Goal: Task Accomplishment & Management: Use online tool/utility

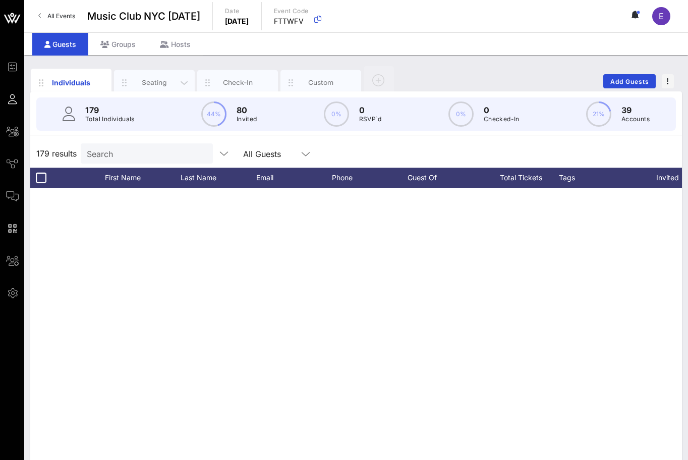
scroll to position [1084, 431]
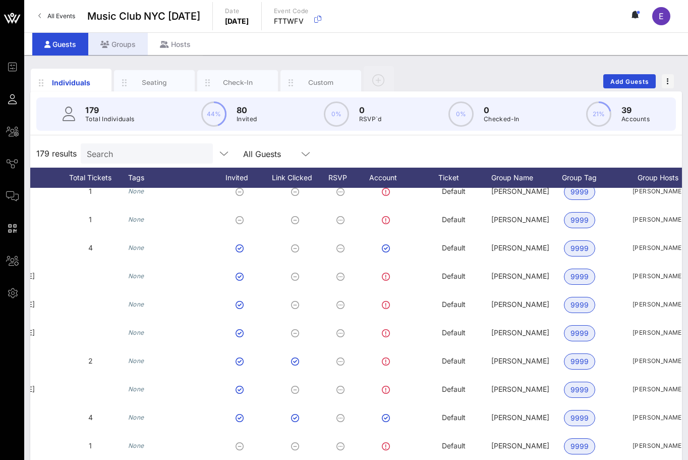
click at [129, 49] on div "Groups" at bounding box center [118, 44] width 60 height 23
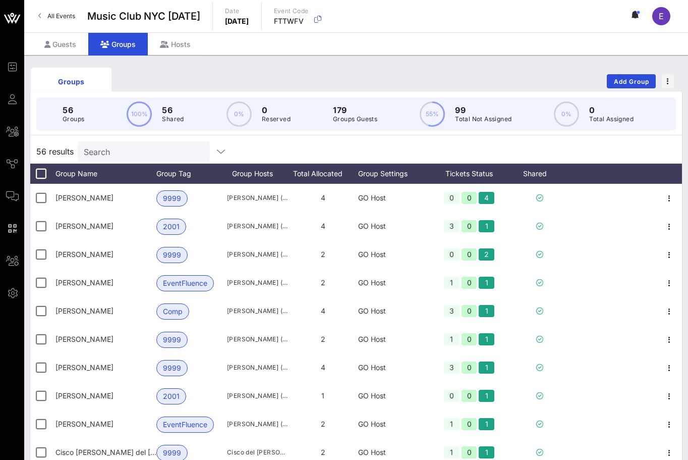
click at [147, 150] on input "Search" at bounding box center [143, 151] width 118 height 13
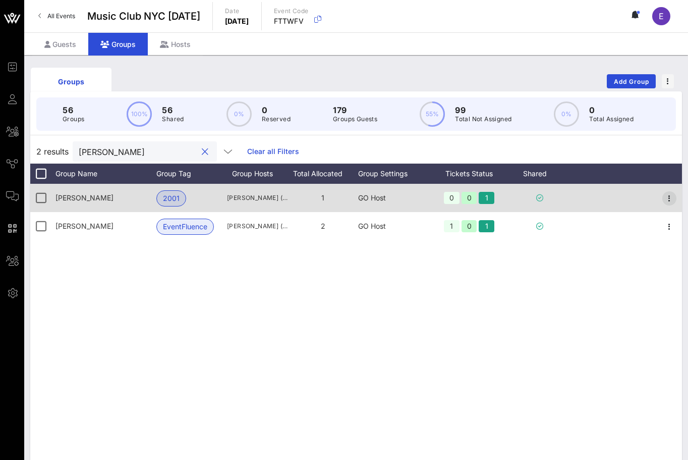
type input "chris"
click at [668, 197] on icon "button" at bounding box center [669, 198] width 12 height 12
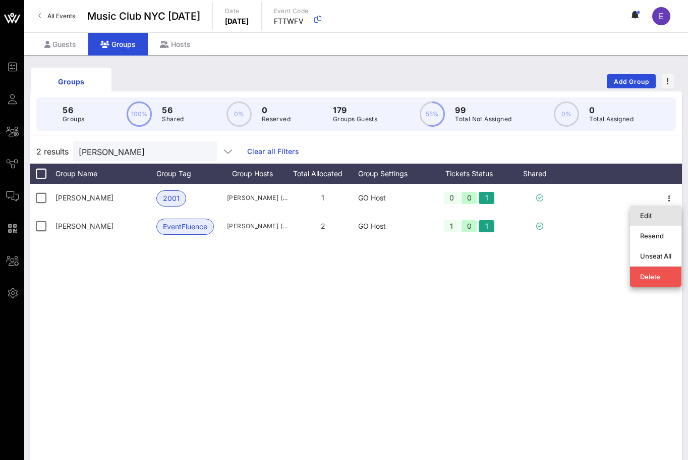
click at [654, 213] on div "Edit" at bounding box center [655, 215] width 31 height 8
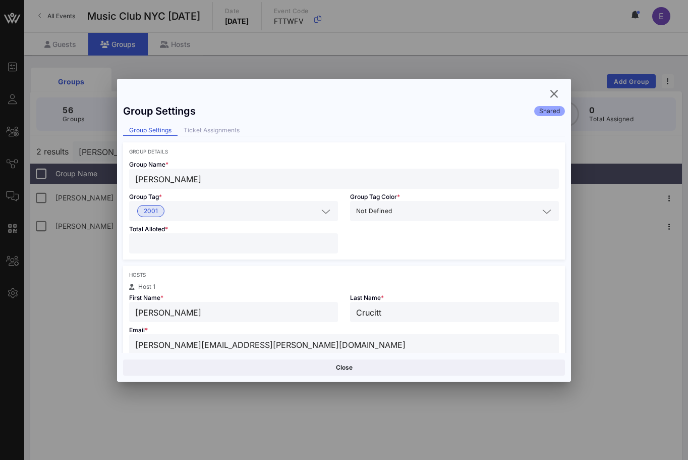
scroll to position [38, 0]
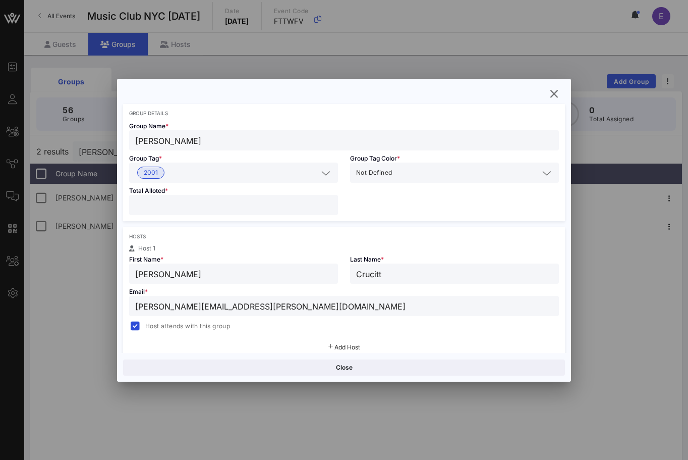
click at [167, 302] on input "christopher.crucitti@citeline.com" at bounding box center [344, 305] width 418 height 13
paste input "hriscrucitti@hotmail"
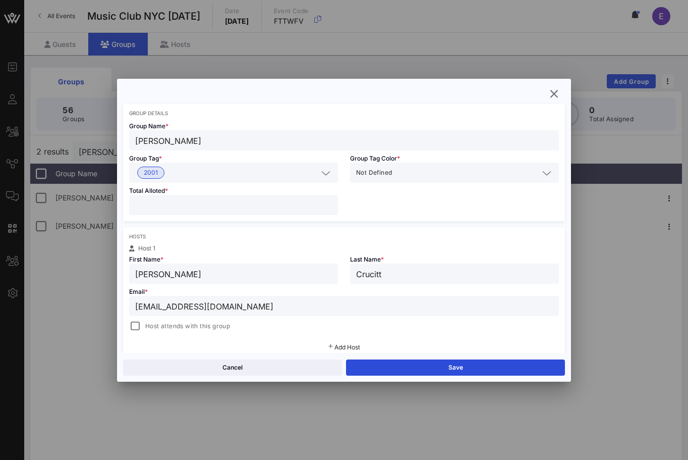
click at [197, 335] on div "Hosts Host 1 First Name * Chris Last Name * Crucitt Email * hriscrucitti@hotmai…" at bounding box center [344, 291] width 442 height 129
click at [197, 329] on span "Host attends with this group" at bounding box center [187, 326] width 85 height 10
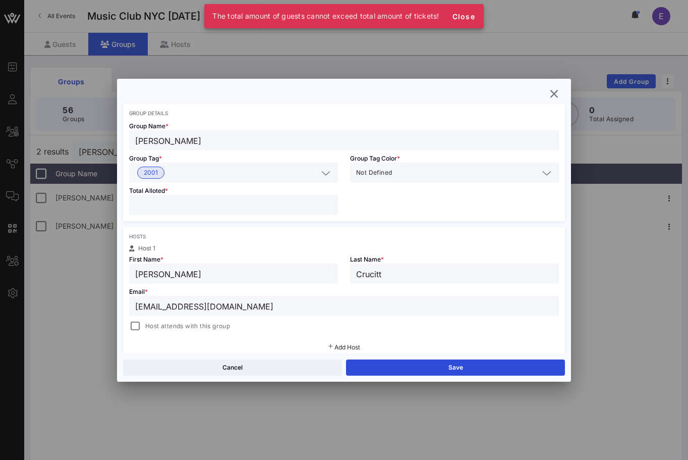
click at [189, 322] on span "Host attends with this group" at bounding box center [187, 326] width 85 height 10
click at [133, 306] on div "hriscrucitti@hotmail.com" at bounding box center [344, 306] width 430 height 20
click at [136, 306] on input "hriscrucitti@hotmail.comc" at bounding box center [344, 305] width 418 height 13
click at [258, 307] on input "chriscrucitti@hotmail.comc" at bounding box center [344, 305] width 418 height 13
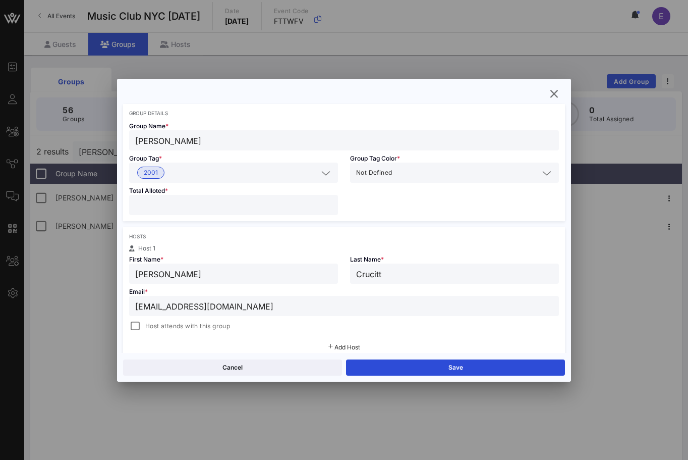
type input "[EMAIL_ADDRESS][DOMAIN_NAME]"
click at [194, 318] on div "Host attends with this group" at bounding box center [344, 325] width 430 height 14
click at [194, 320] on div "Host attends with this group" at bounding box center [179, 326] width 101 height 12
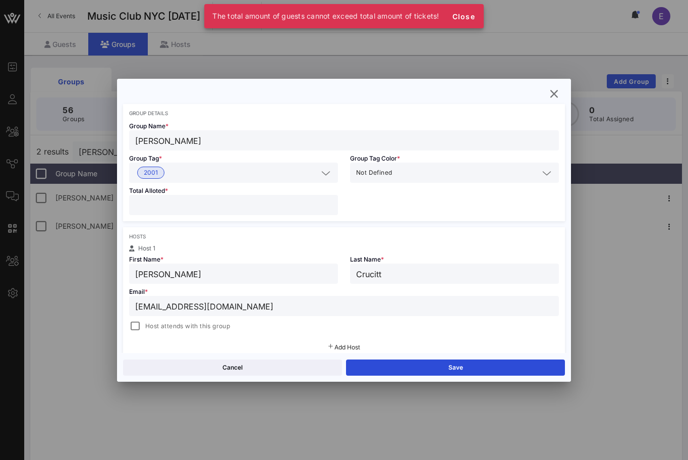
click at [192, 321] on span "Host attends with this group" at bounding box center [187, 326] width 85 height 10
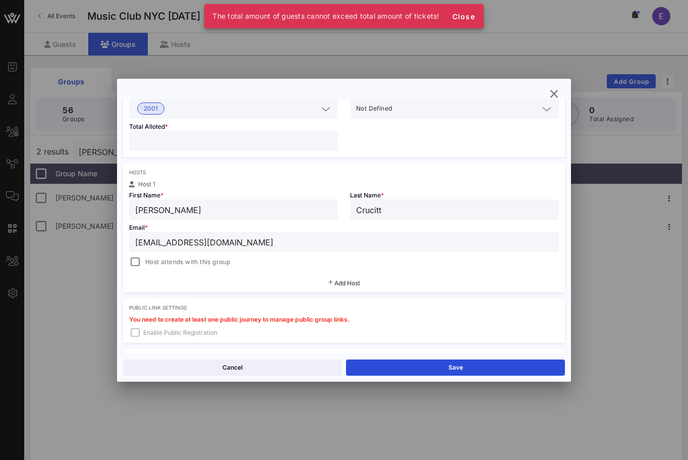
scroll to position [0, 0]
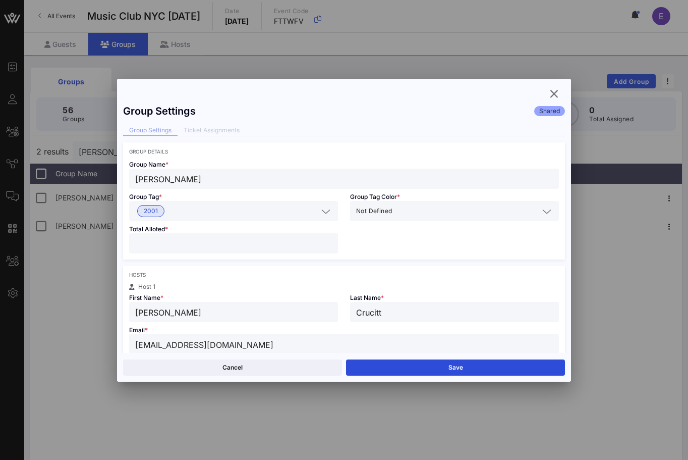
click at [232, 243] on input "*" at bounding box center [233, 243] width 197 height 13
type input "**"
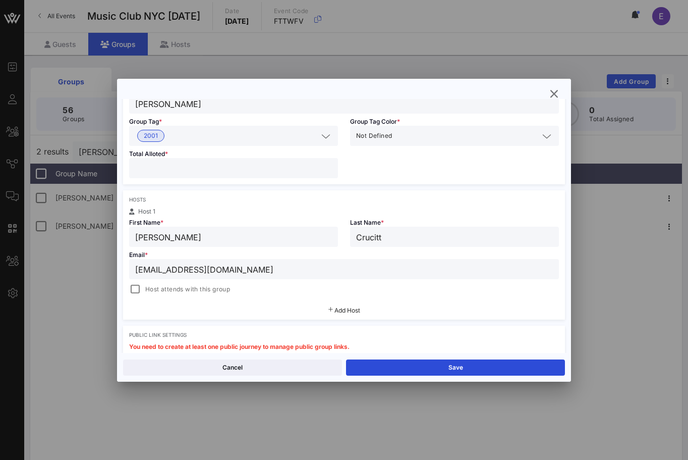
type input "*"
click at [135, 288] on div at bounding box center [135, 289] width 14 height 14
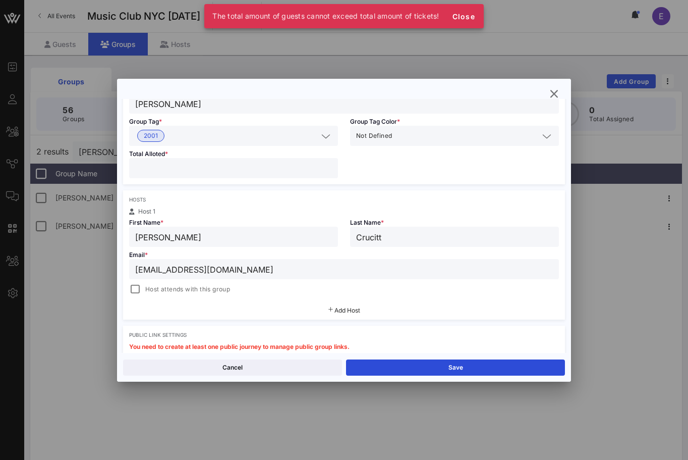
scroll to position [0, 0]
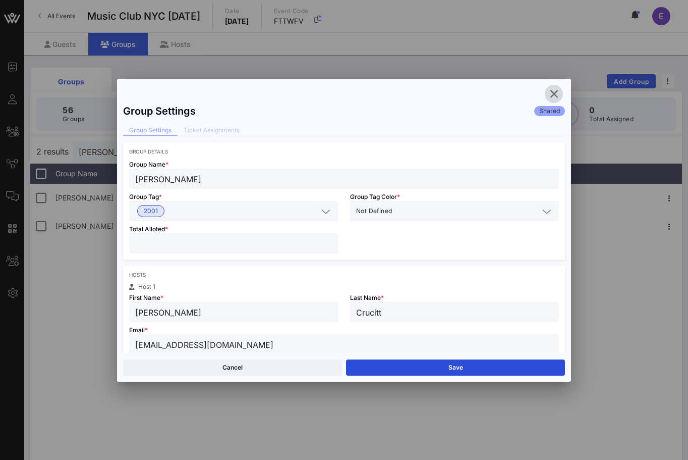
click at [551, 95] on icon "button" at bounding box center [554, 94] width 12 height 12
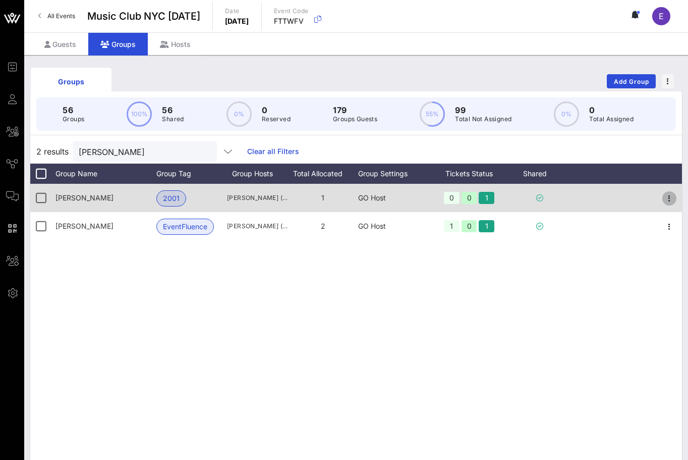
click at [672, 196] on icon "button" at bounding box center [669, 198] width 12 height 12
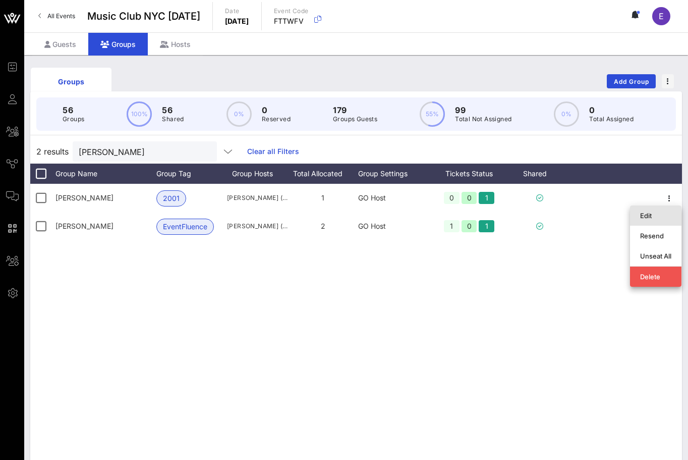
click at [648, 215] on div "Edit" at bounding box center [655, 215] width 31 height 8
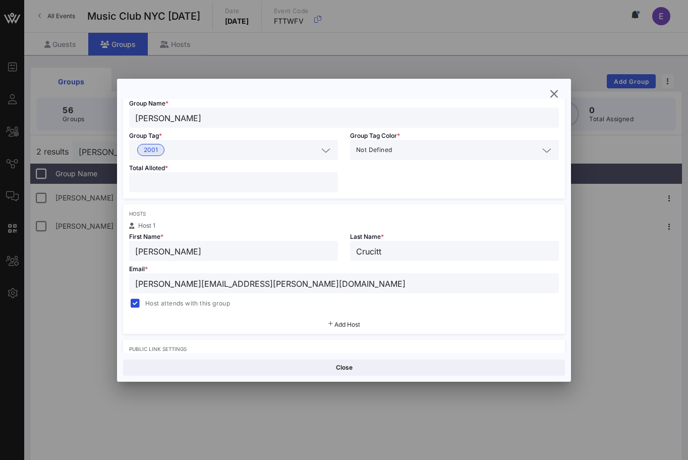
scroll to position [62, 0]
click at [552, 95] on icon "button" at bounding box center [554, 94] width 12 height 12
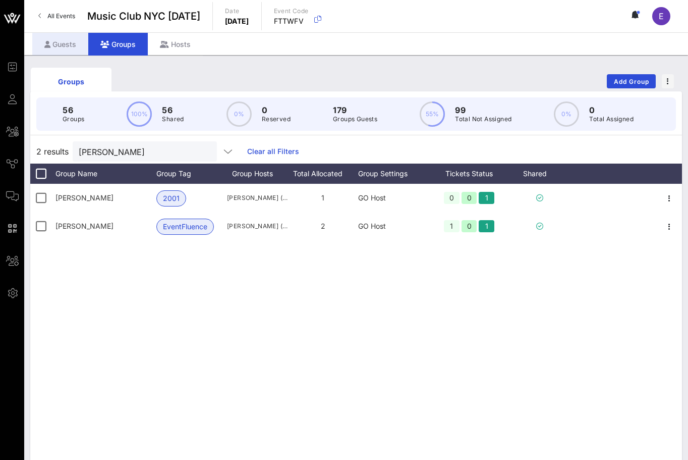
click at [72, 38] on div "Guests" at bounding box center [60, 44] width 56 height 23
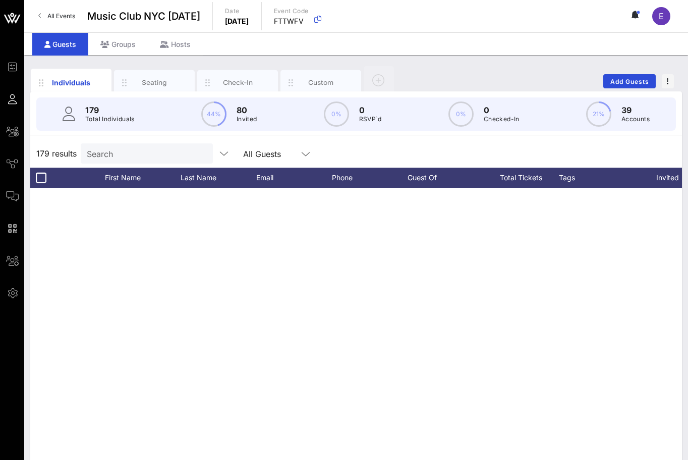
scroll to position [1084, 0]
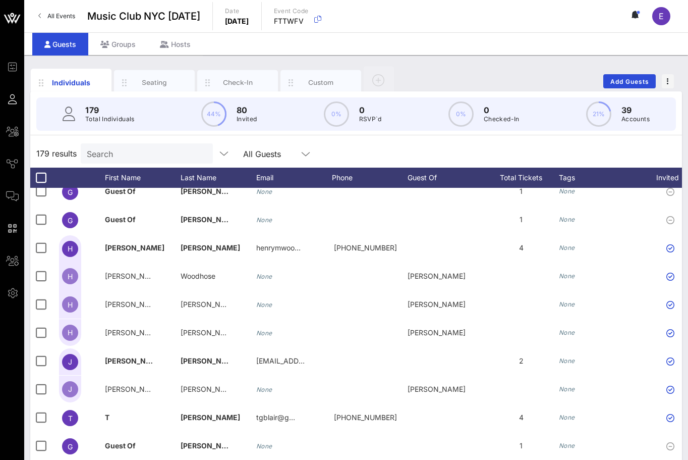
click at [128, 161] on div "Search" at bounding box center [146, 153] width 118 height 20
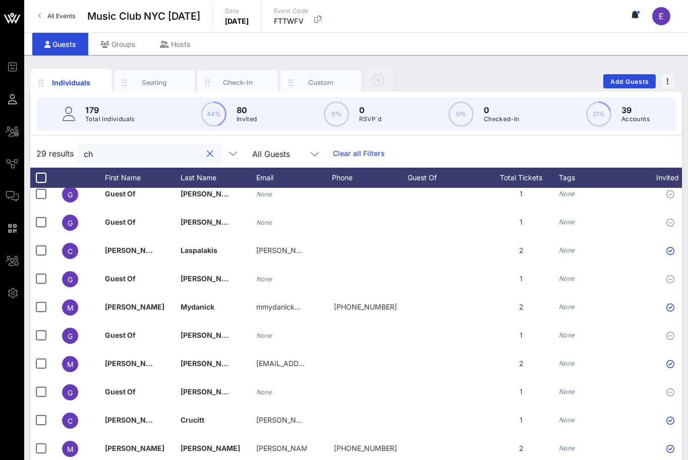
scroll to position [0, 0]
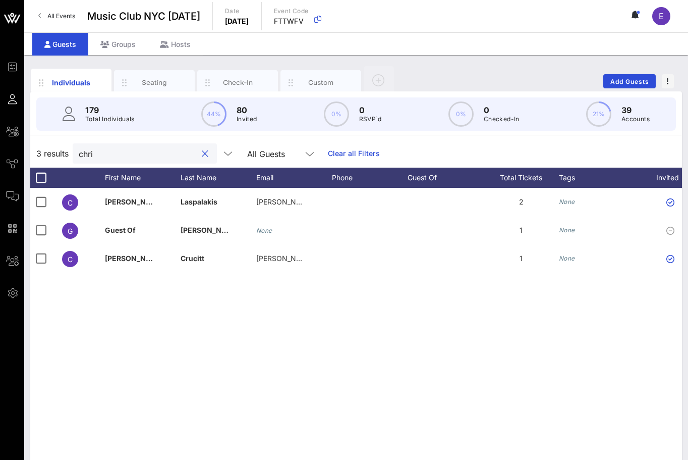
type input "chris"
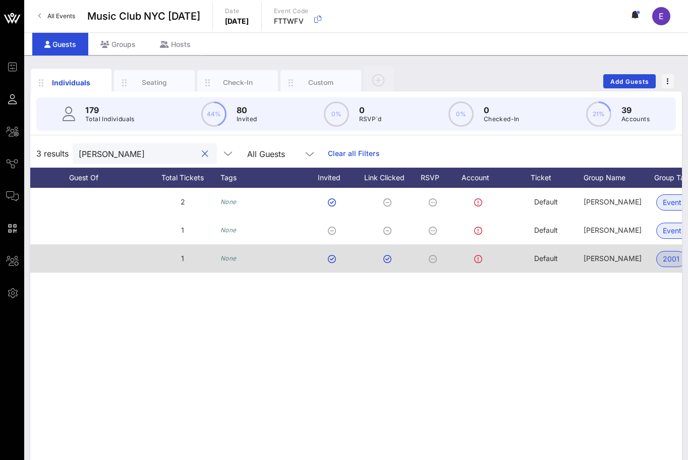
scroll to position [0, 430]
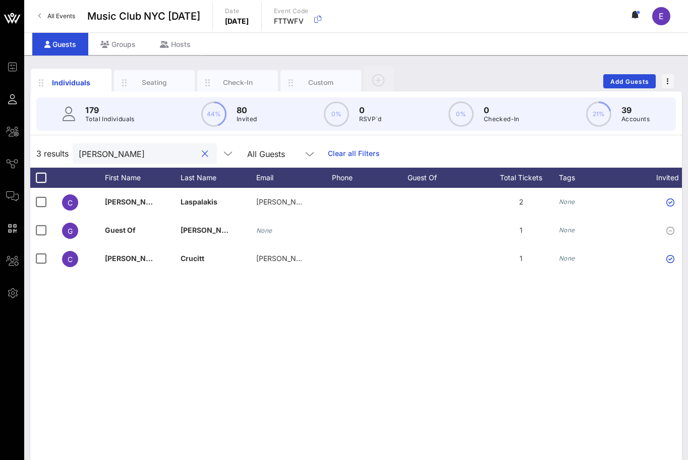
click at [202, 151] on button "clear icon" at bounding box center [205, 154] width 7 height 10
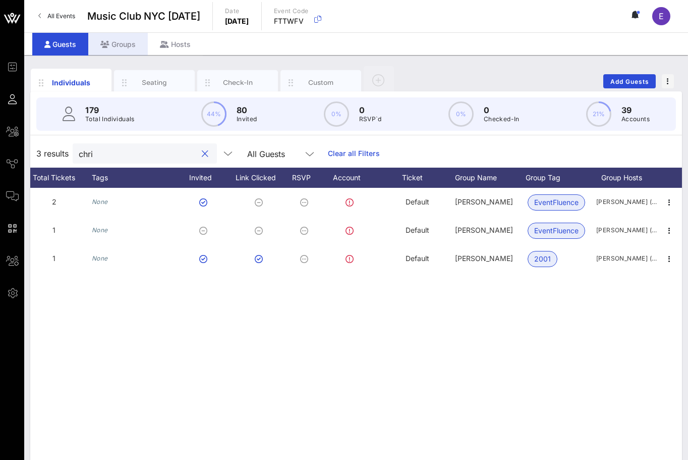
type input "chri"
click at [116, 46] on div "Groups" at bounding box center [118, 44] width 60 height 23
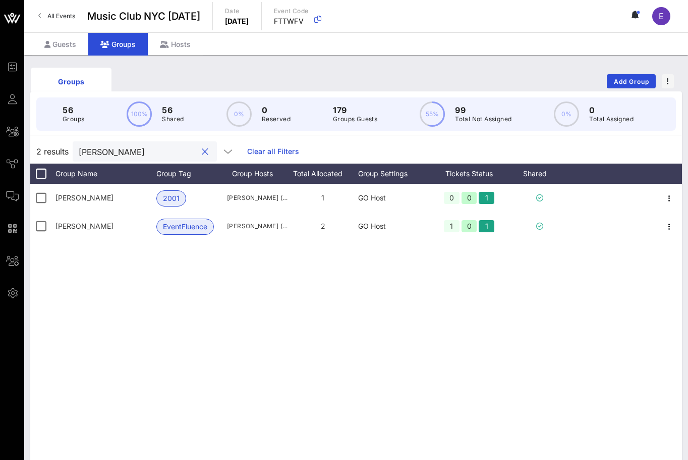
click at [116, 154] on input "chris" at bounding box center [138, 151] width 118 height 13
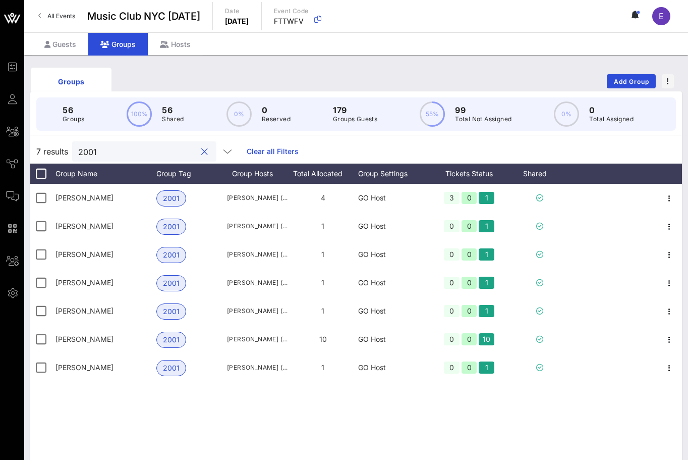
type input "2001"
click at [64, 55] on div "Guests Groups Hosts" at bounding box center [117, 44] width 171 height 23
click at [64, 55] on div "Guests" at bounding box center [60, 44] width 56 height 23
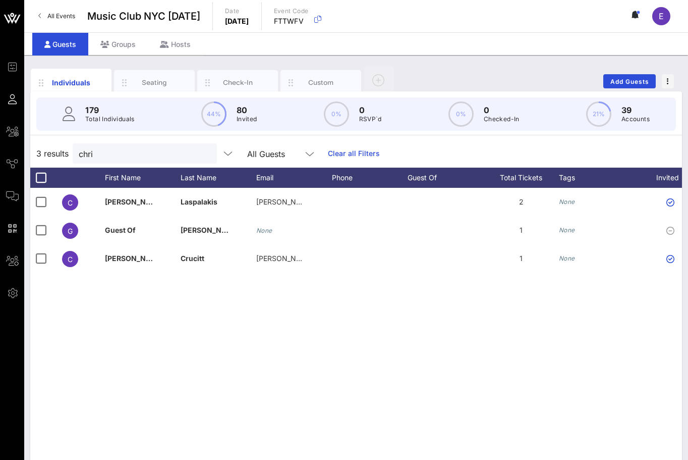
click at [64, 51] on div "Guests" at bounding box center [60, 44] width 56 height 23
click at [89, 155] on input "chri" at bounding box center [138, 153] width 118 height 13
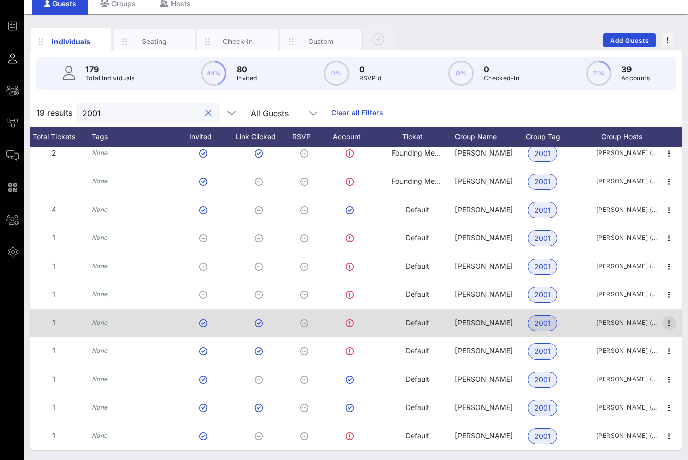
type input "2001"
click at [670, 321] on icon "button" at bounding box center [669, 323] width 12 height 12
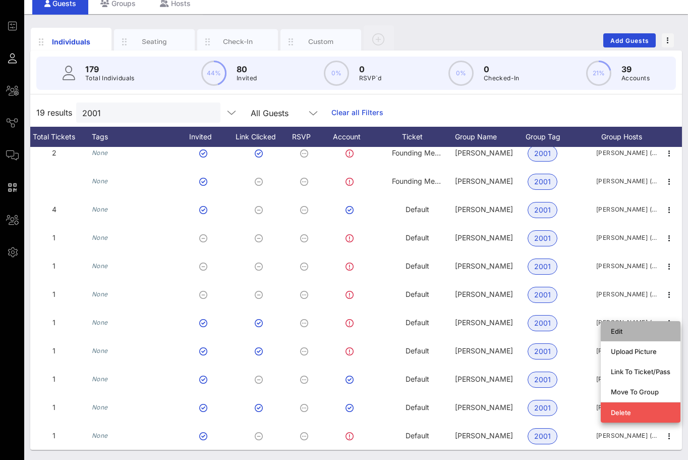
click at [628, 337] on div "Edit" at bounding box center [641, 331] width 60 height 16
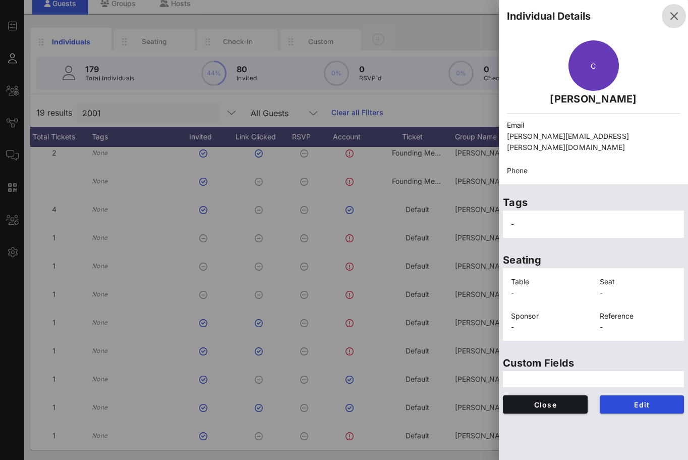
click at [675, 14] on icon "button" at bounding box center [674, 16] width 12 height 12
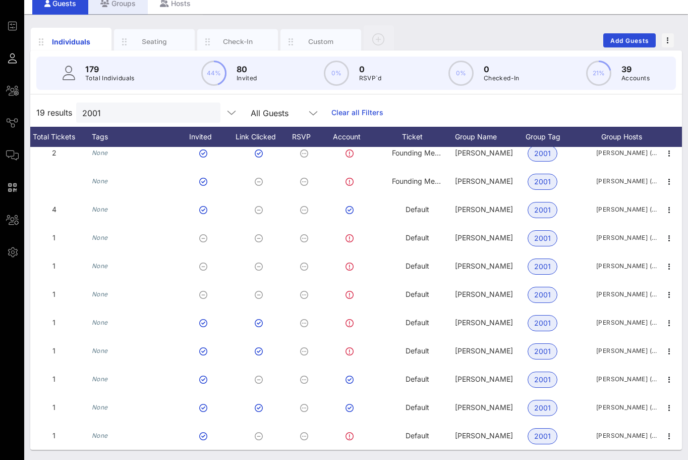
click at [125, 11] on div "Groups" at bounding box center [118, 3] width 60 height 23
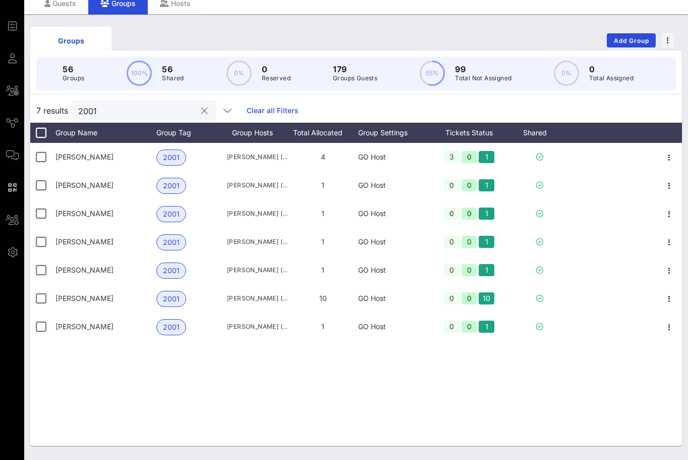
click at [155, 109] on input "2001" at bounding box center [137, 110] width 118 height 13
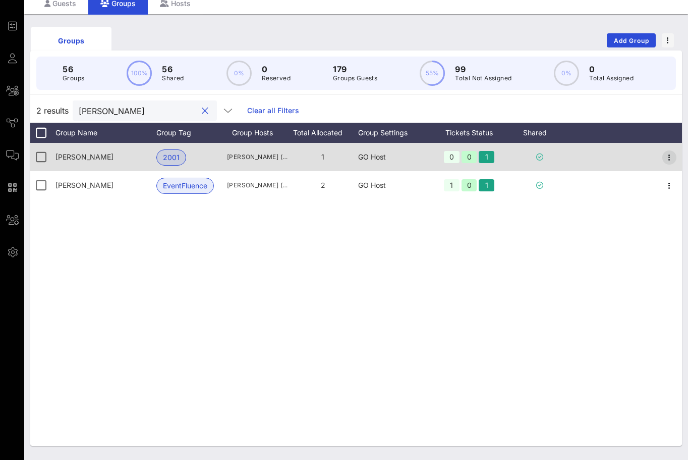
type input "chris"
click at [672, 158] on icon "button" at bounding box center [669, 157] width 12 height 12
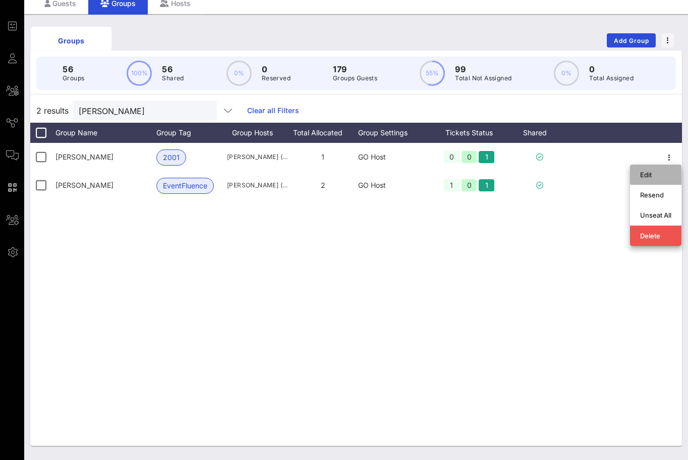
click at [655, 172] on div "Edit" at bounding box center [655, 175] width 31 height 8
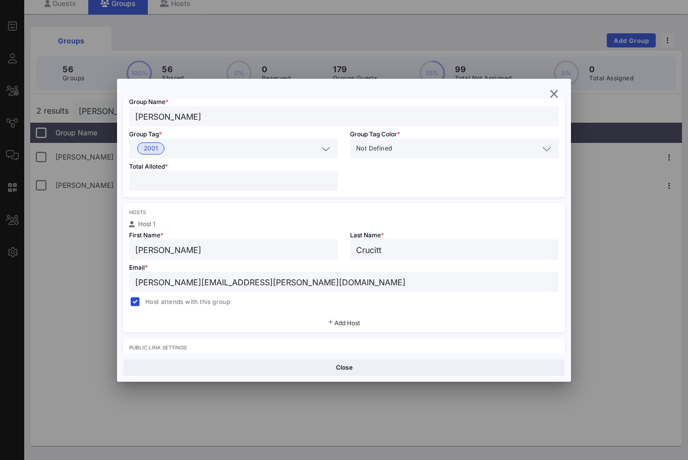
click at [207, 283] on input "christopher.crucitti@citeline.com" at bounding box center [344, 281] width 418 height 13
paste input "hriscrucitti@hotmail"
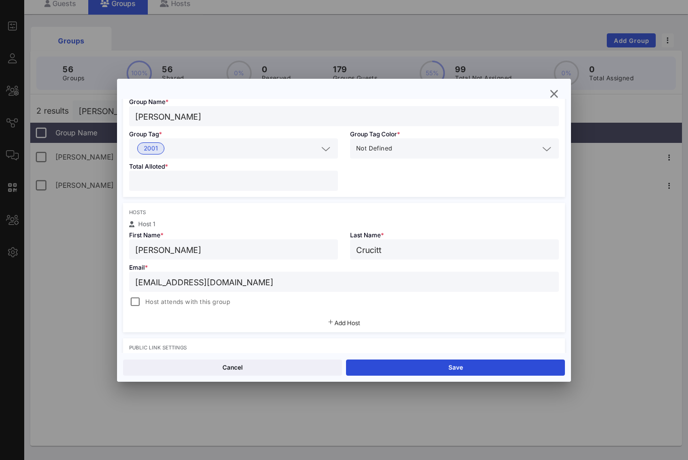
click at [136, 283] on input "hriscrucitti@hotmail.com" at bounding box center [344, 281] width 418 height 13
type input "[EMAIL_ADDRESS][DOMAIN_NAME]"
click at [135, 302] on div at bounding box center [135, 302] width 14 height 14
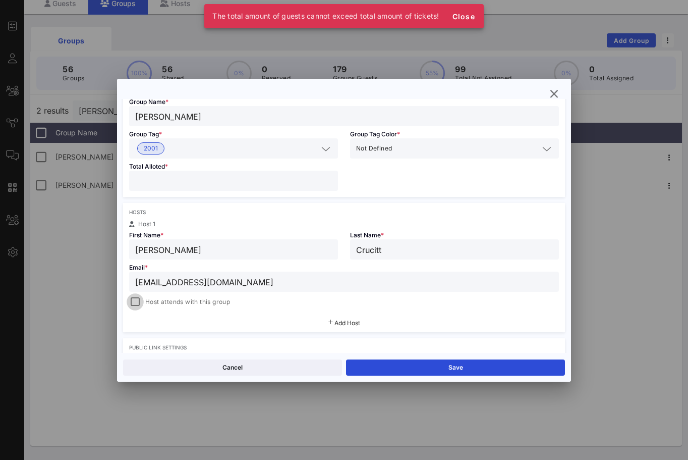
click at [135, 302] on div at bounding box center [135, 302] width 14 height 14
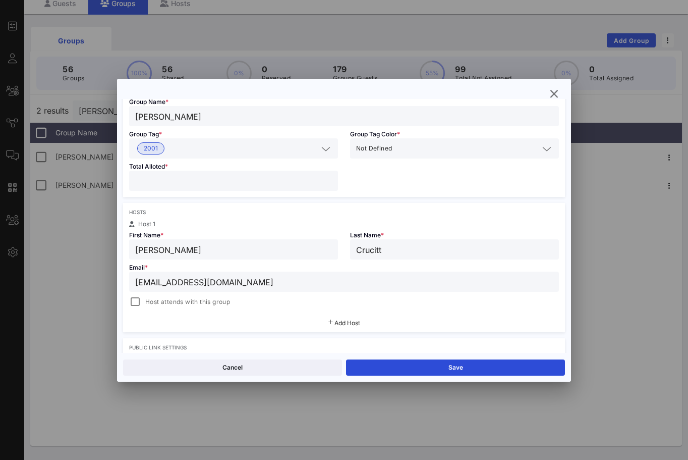
click at [328, 179] on input "*" at bounding box center [233, 180] width 197 height 13
click at [137, 307] on div at bounding box center [135, 302] width 14 height 14
click at [331, 183] on input "*" at bounding box center [233, 180] width 197 height 13
click at [296, 234] on div "First Name * Chris" at bounding box center [233, 243] width 221 height 32
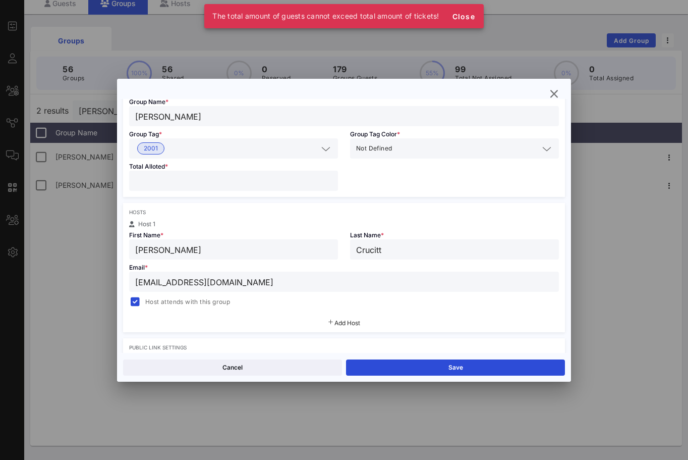
click at [296, 197] on div "Group Details Group Name * Chris Crucitt Group Tag * 2001 Group Tag Color * Not…" at bounding box center [344, 292] width 442 height 424
click at [234, 191] on div "Total Alloted * *" at bounding box center [233, 177] width 221 height 38
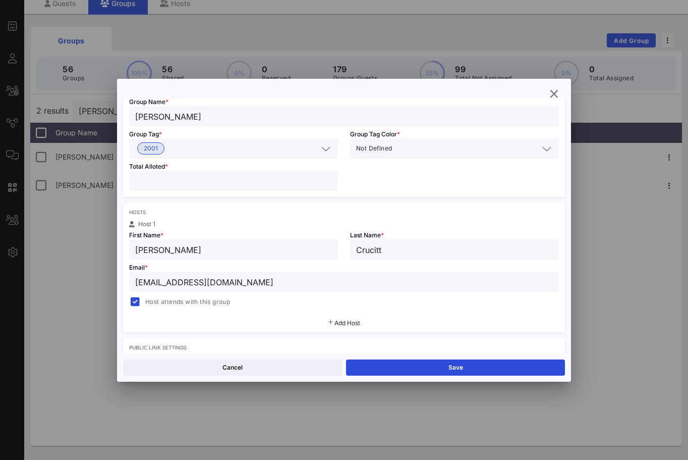
click at [328, 184] on input "*" at bounding box center [233, 180] width 197 height 13
type input "*"
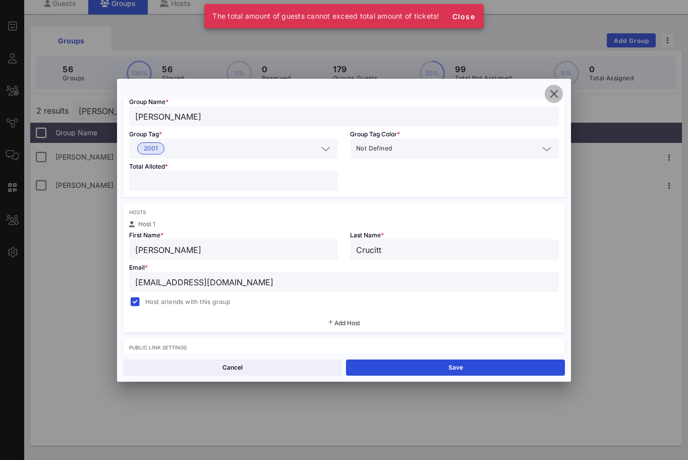
click at [552, 89] on icon "button" at bounding box center [554, 94] width 12 height 12
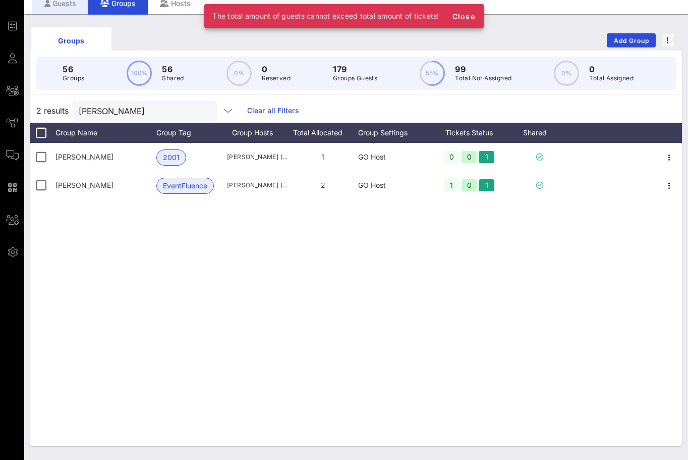
click at [72, 7] on div "Guests" at bounding box center [60, 3] width 56 height 23
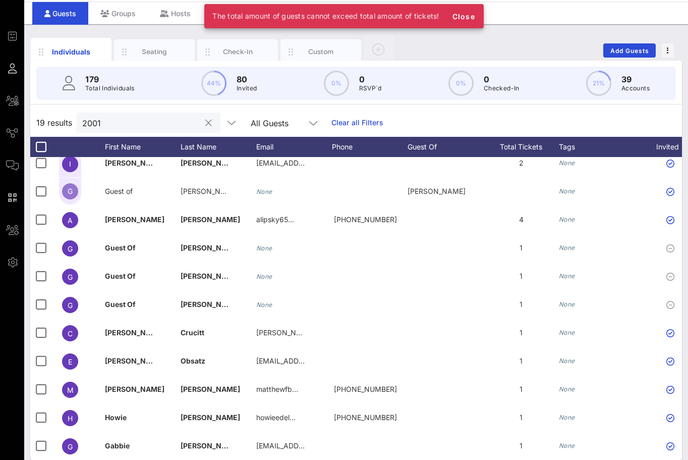
click at [102, 120] on input "2001" at bounding box center [141, 122] width 118 height 13
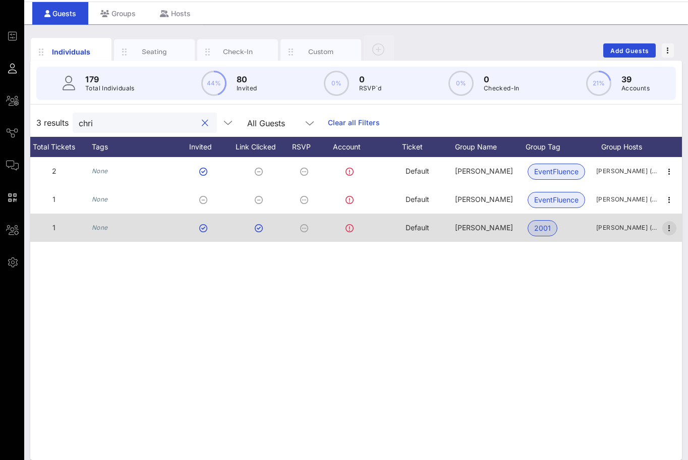
type input "chri"
click at [672, 225] on icon "button" at bounding box center [669, 228] width 12 height 12
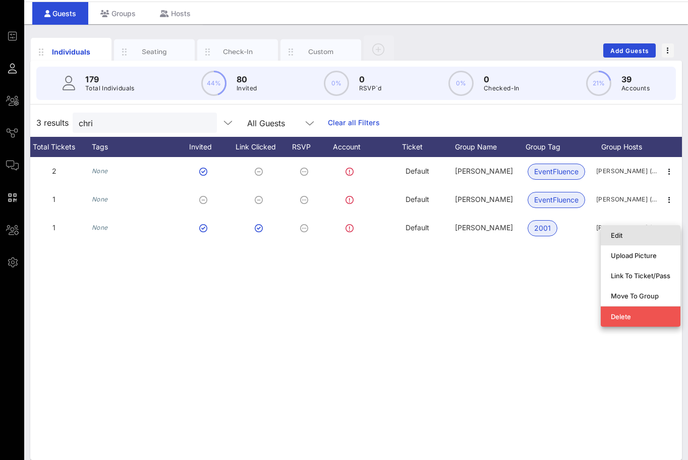
click at [642, 239] on div "Edit" at bounding box center [641, 235] width 60 height 8
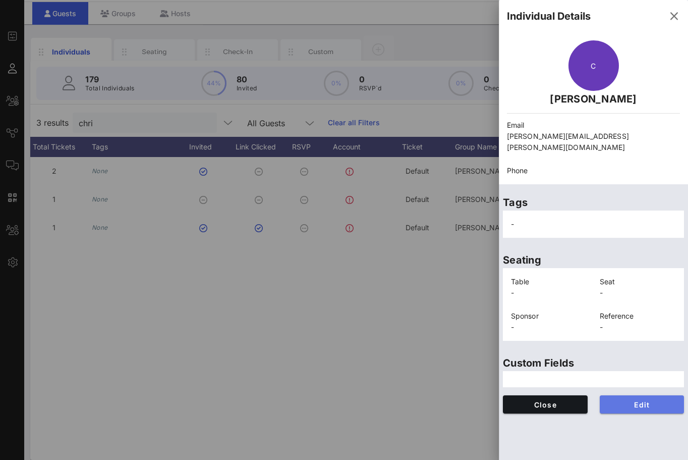
click at [623, 400] on span "Edit" at bounding box center [642, 404] width 69 height 9
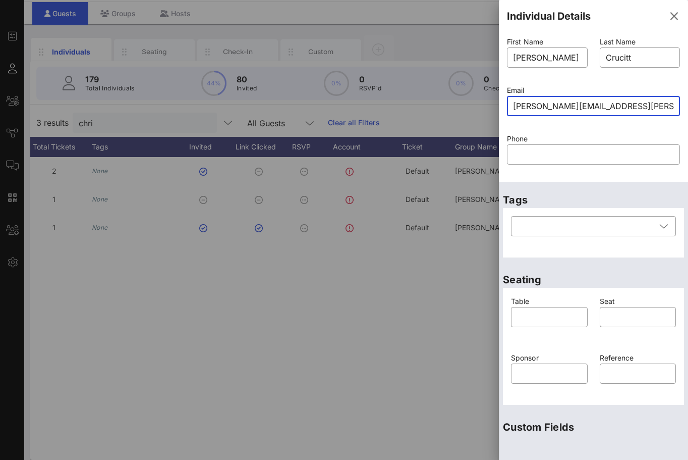
click at [544, 105] on input "christopher.crucitti@citeline.com" at bounding box center [593, 106] width 161 height 16
paste input "hriscrucitti@hotmail"
click at [515, 105] on input "hriscrucitti@hotmail.com" at bounding box center [593, 106] width 161 height 16
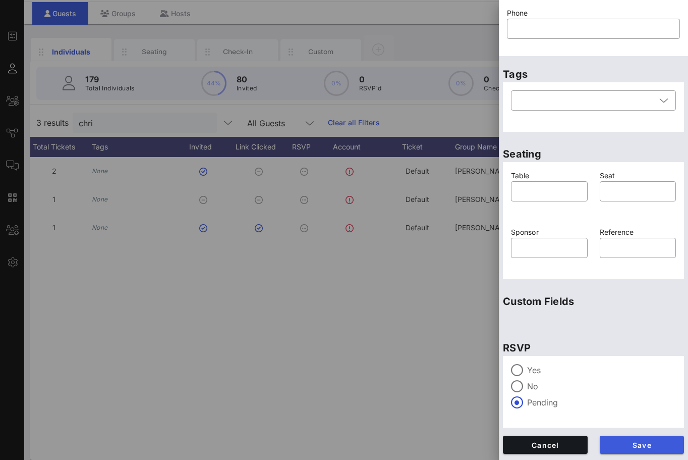
type input "[EMAIL_ADDRESS][DOMAIN_NAME]"
click at [622, 440] on span "Save" at bounding box center [642, 444] width 69 height 9
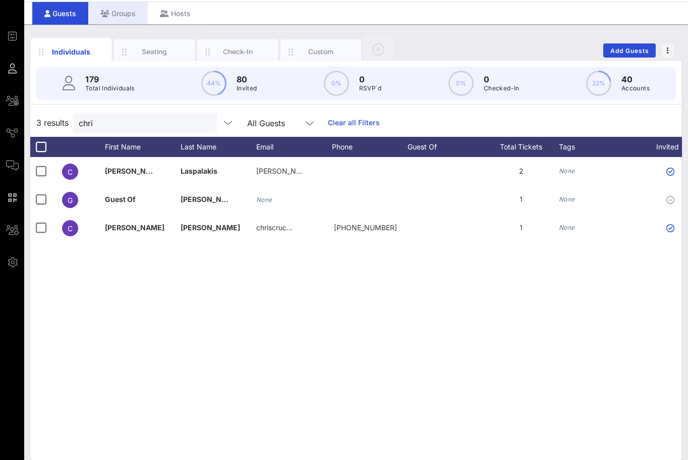
click at [132, 19] on div "Groups" at bounding box center [118, 13] width 60 height 23
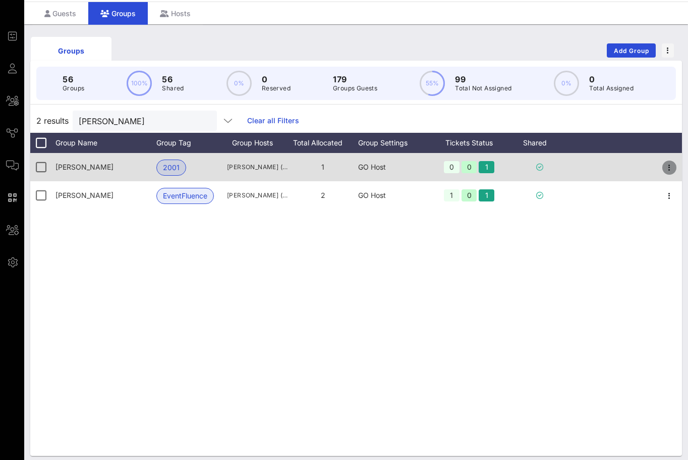
click at [671, 168] on icon "button" at bounding box center [669, 167] width 12 height 12
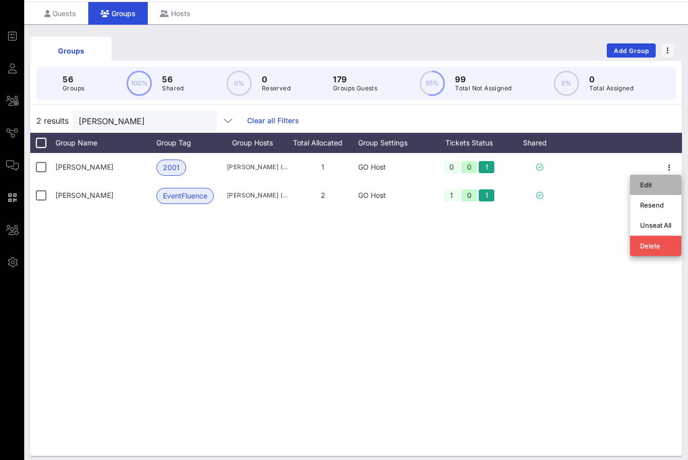
click at [644, 181] on div "Edit" at bounding box center [655, 185] width 31 height 8
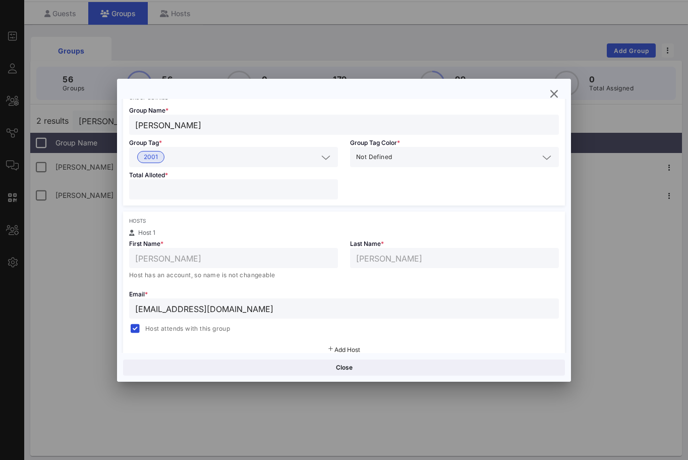
click at [256, 304] on input "[EMAIL_ADDRESS][DOMAIN_NAME]" at bounding box center [344, 308] width 418 height 13
click at [557, 97] on icon "button" at bounding box center [554, 94] width 12 height 12
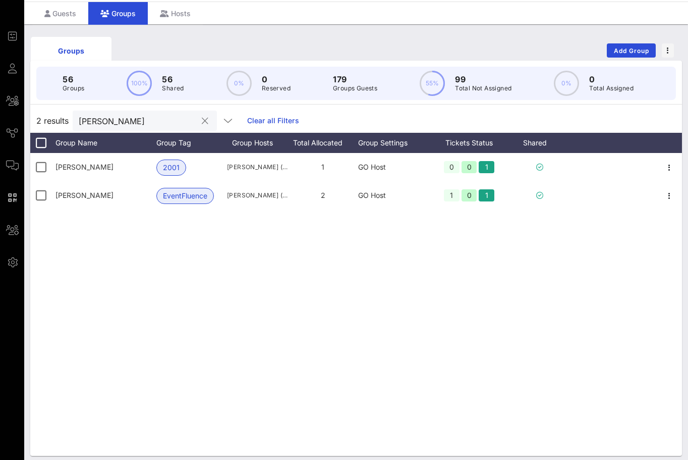
click at [199, 122] on div at bounding box center [205, 121] width 12 height 12
click at [199, 121] on div at bounding box center [205, 121] width 12 height 12
click at [202, 118] on button "clear icon" at bounding box center [205, 121] width 7 height 10
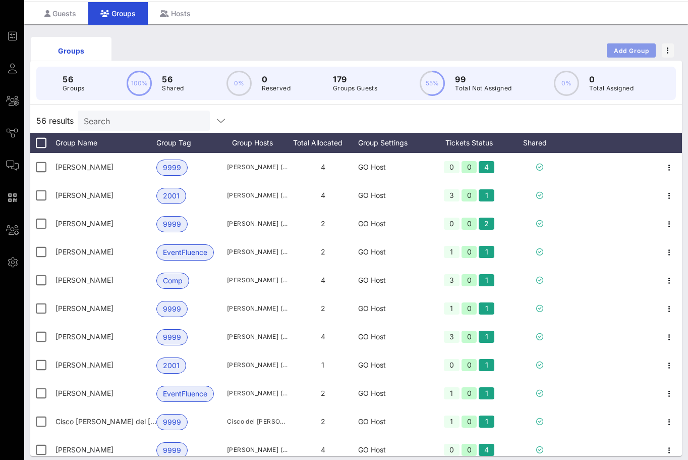
click at [612, 55] on button "Add Group" at bounding box center [631, 50] width 49 height 14
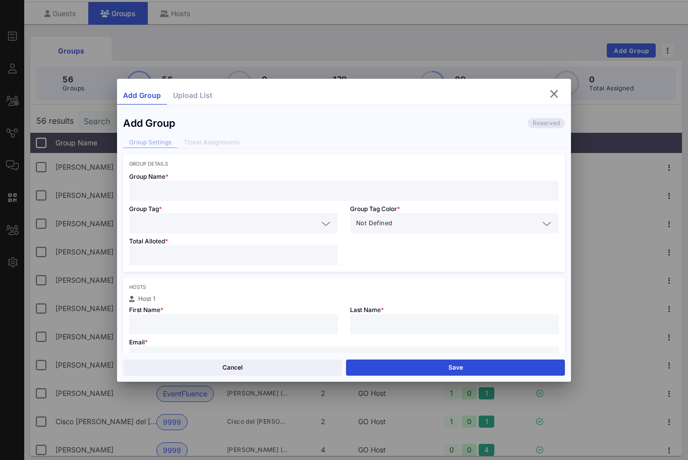
click at [284, 185] on input "text" at bounding box center [344, 190] width 418 height 13
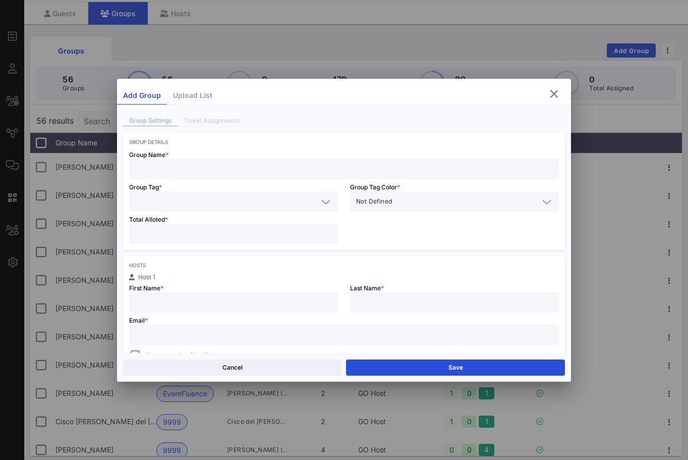
scroll to position [25, 0]
click at [226, 327] on input "text" at bounding box center [344, 330] width 418 height 13
paste input "[EMAIL_ADDRESS][PERSON_NAME][DOMAIN_NAME]"
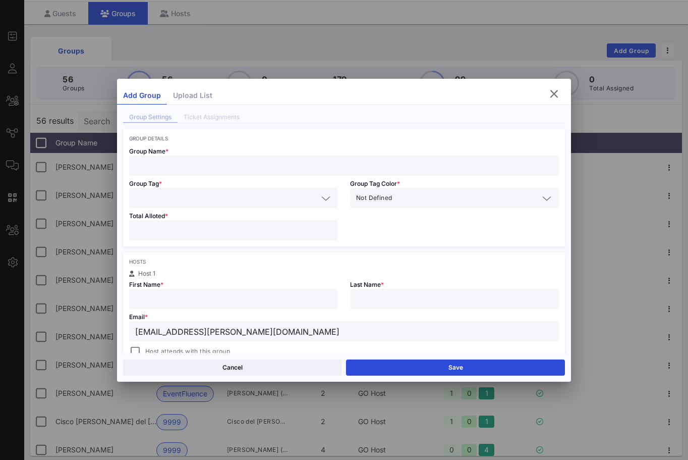
type input "[EMAIL_ADDRESS][PERSON_NAME][DOMAIN_NAME]"
click at [205, 303] on input "text" at bounding box center [233, 298] width 197 height 13
type input "Sava"
type input "Fairbank"
click at [182, 299] on input "Sava" at bounding box center [233, 298] width 197 height 13
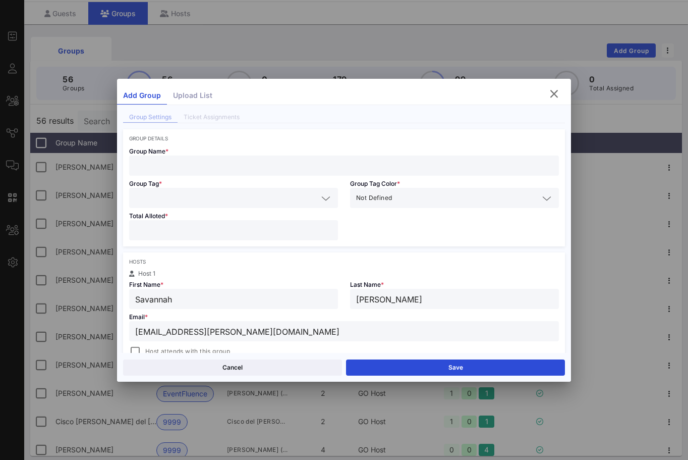
type input "Savannah"
click at [194, 157] on div at bounding box center [344, 165] width 418 height 20
click at [191, 169] on input "[PERSON_NAME]" at bounding box center [344, 165] width 418 height 13
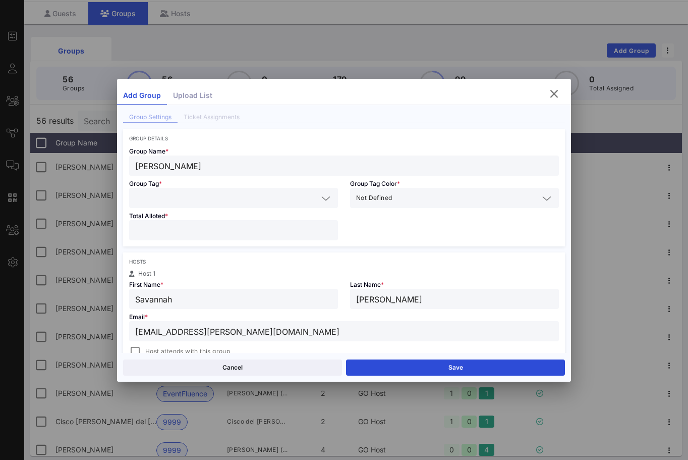
type input "Orrick"
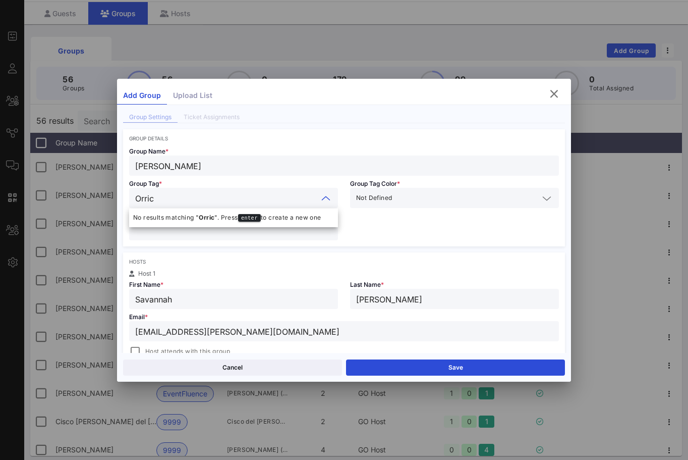
type input "Orrick"
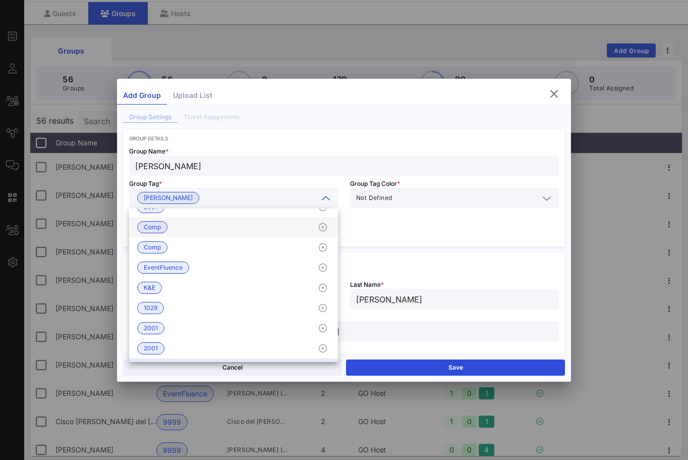
scroll to position [40, 0]
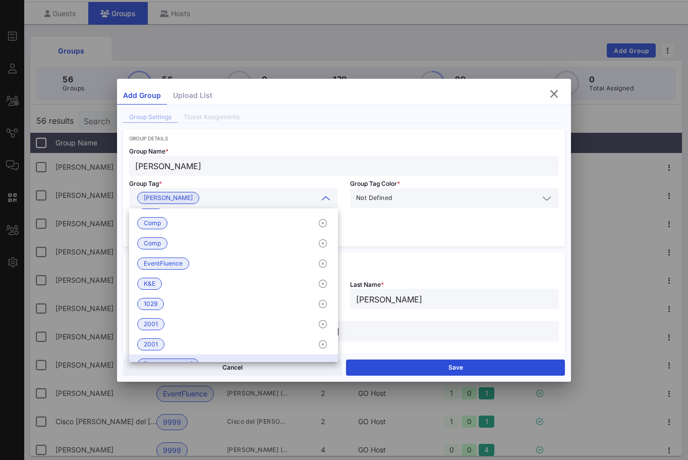
click at [392, 231] on div "Group Name * Orrick Group Tag * Orrick Group Tag Color * Not Defined Total Allo…" at bounding box center [344, 193] width 442 height 105
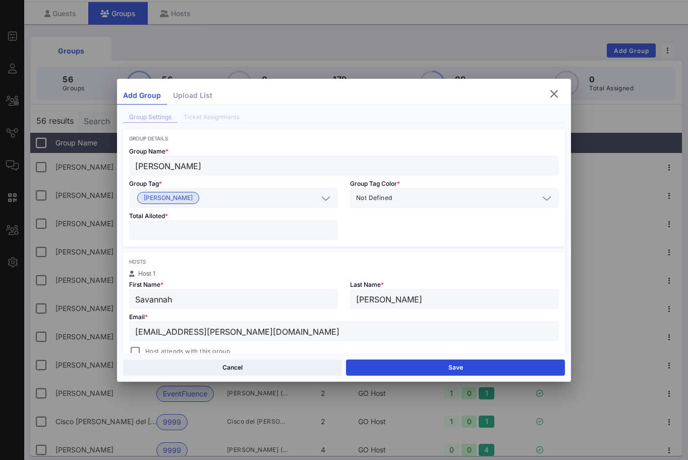
scroll to position [34, 0]
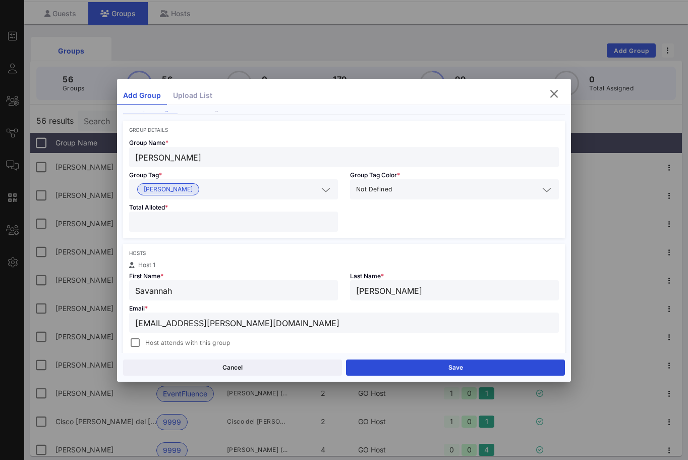
click at [256, 235] on div "Total Alloted *" at bounding box center [233, 218] width 221 height 38
click at [254, 226] on input "number" at bounding box center [233, 221] width 197 height 13
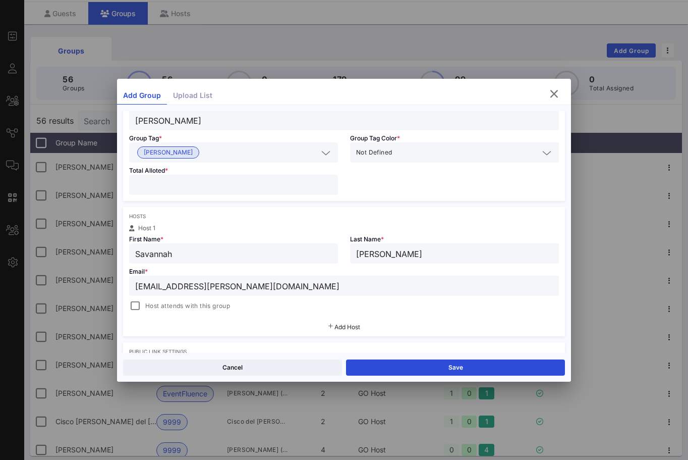
type input "**"
click at [155, 308] on span "Host attends with this group" at bounding box center [187, 306] width 85 height 10
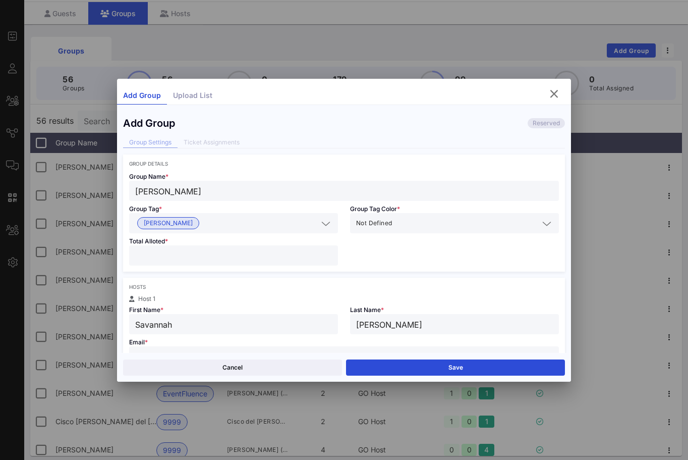
click at [308, 158] on div "Group Details Group Name * Orrick Group Tag * Orrick Group Tag Color * Not Defi…" at bounding box center [344, 212] width 442 height 117
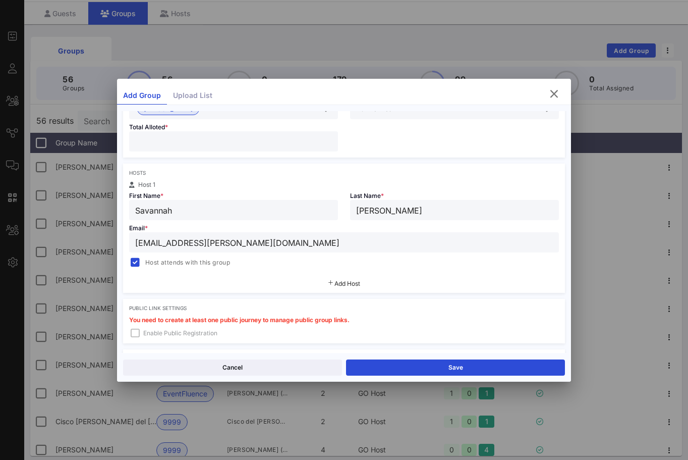
scroll to position [115, 0]
click at [387, 362] on button "Save" at bounding box center [455, 367] width 219 height 16
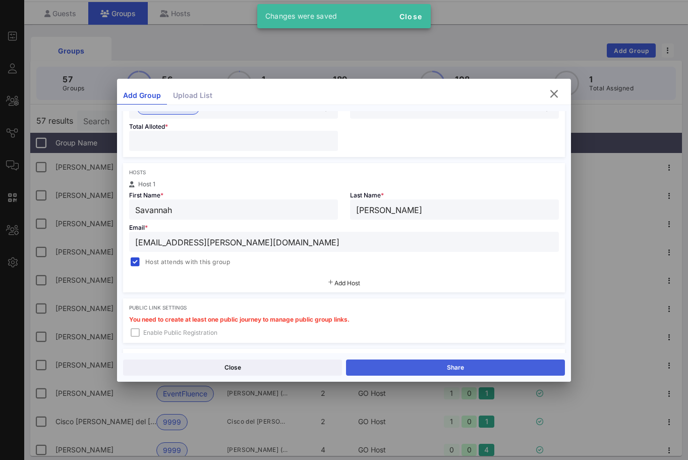
click at [370, 369] on button "Share" at bounding box center [455, 367] width 219 height 16
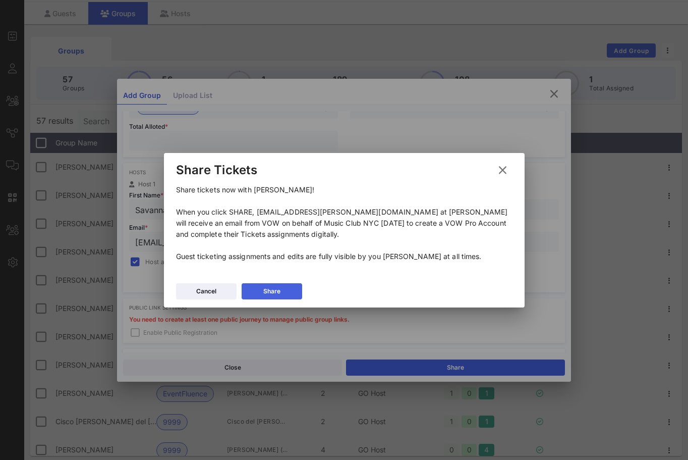
click at [267, 289] on div "Share" at bounding box center [271, 291] width 17 height 10
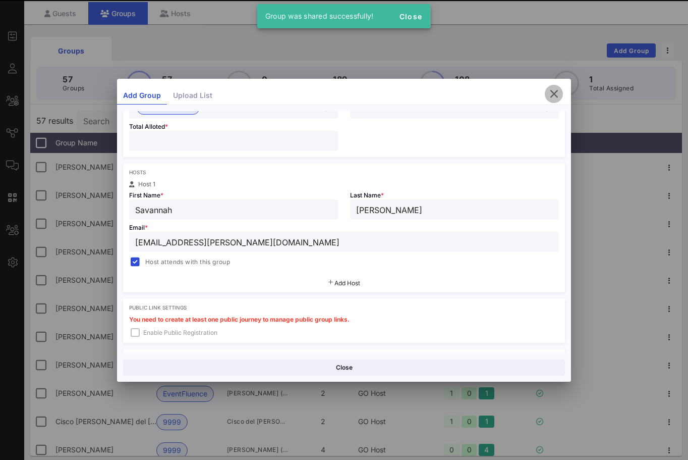
click at [548, 92] on icon "button" at bounding box center [554, 94] width 12 height 12
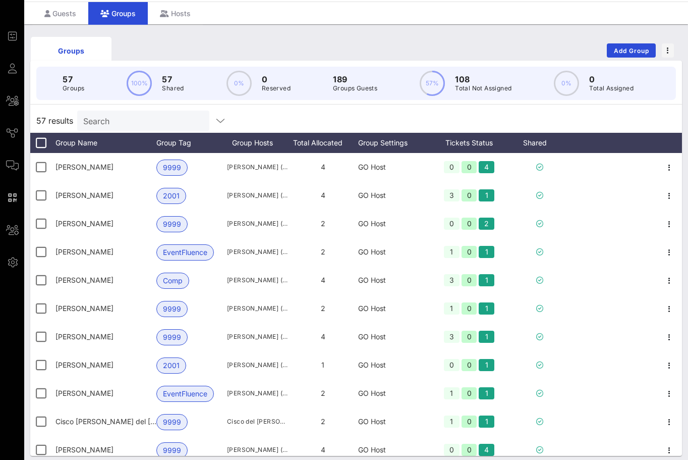
scroll to position [0, 0]
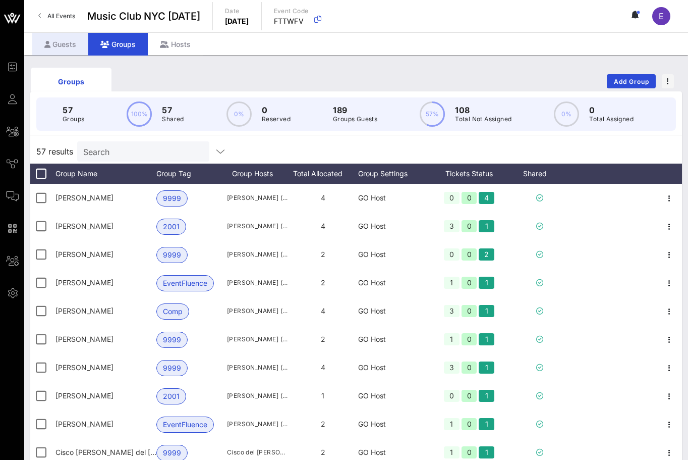
click at [73, 43] on div "Guests" at bounding box center [60, 44] width 56 height 23
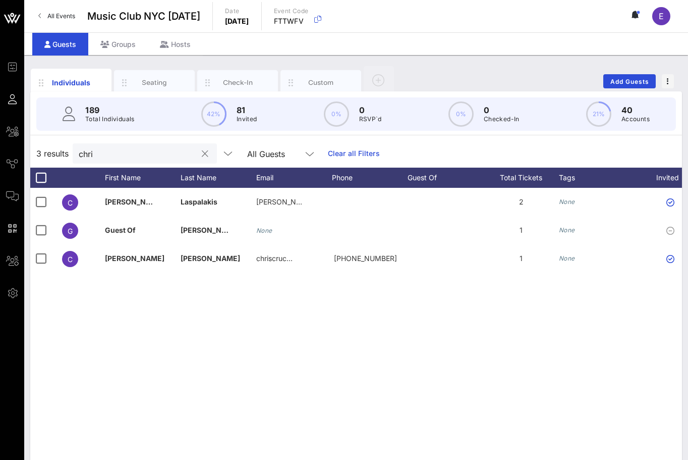
click at [114, 156] on input "chri" at bounding box center [138, 153] width 118 height 13
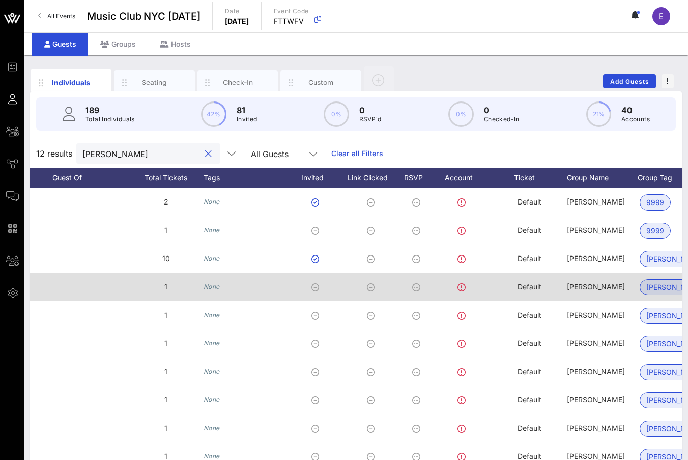
scroll to position [0, 379]
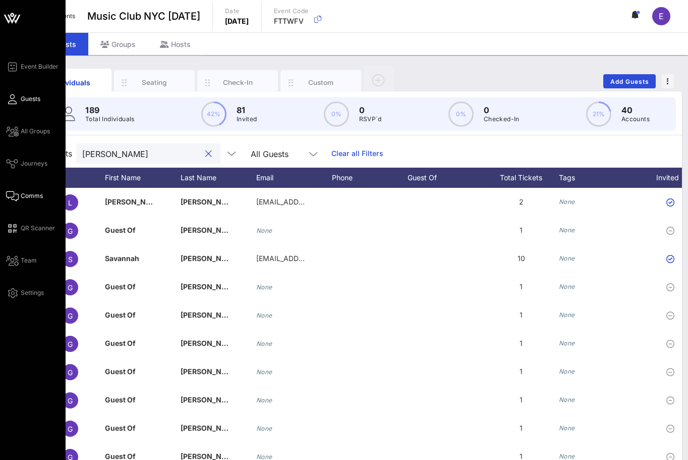
type input "orrick"
click at [26, 196] on span "Comms" at bounding box center [32, 195] width 22 height 9
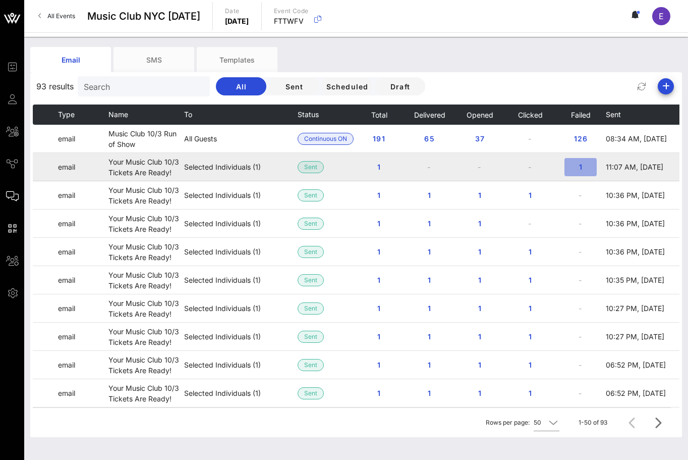
click at [582, 165] on span "1" at bounding box center [581, 166] width 16 height 9
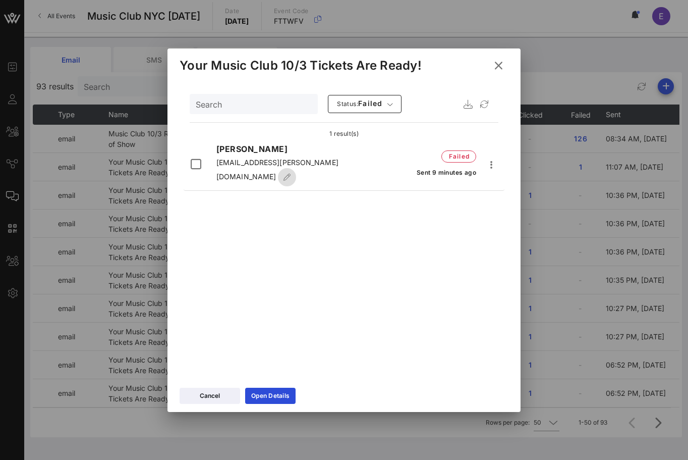
click at [291, 174] on icon "button" at bounding box center [287, 177] width 8 height 7
click at [488, 158] on icon "button" at bounding box center [491, 164] width 12 height 12
click at [498, 179] on div "Resend" at bounding box center [513, 179] width 38 height 10
click at [275, 391] on div "Open Details" at bounding box center [270, 396] width 38 height 10
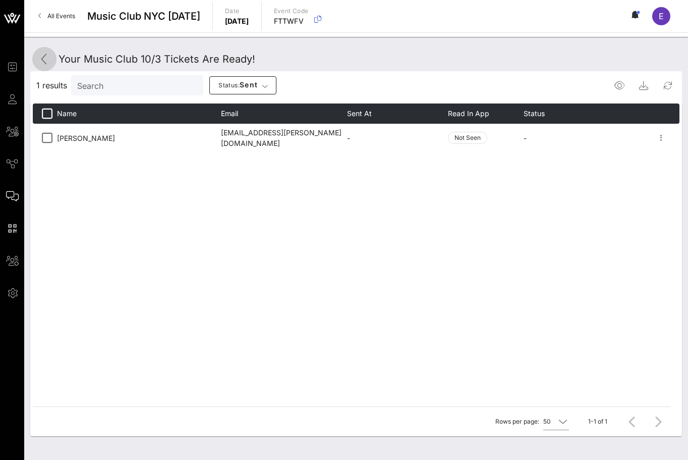
click at [44, 55] on icon at bounding box center [44, 59] width 12 height 12
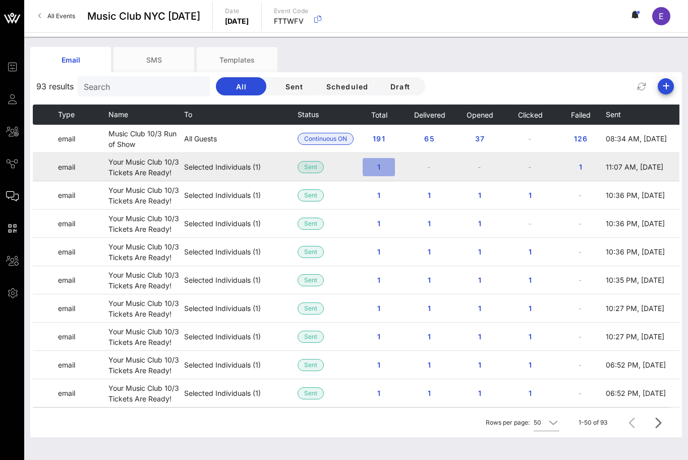
click at [385, 164] on span "1" at bounding box center [379, 166] width 16 height 9
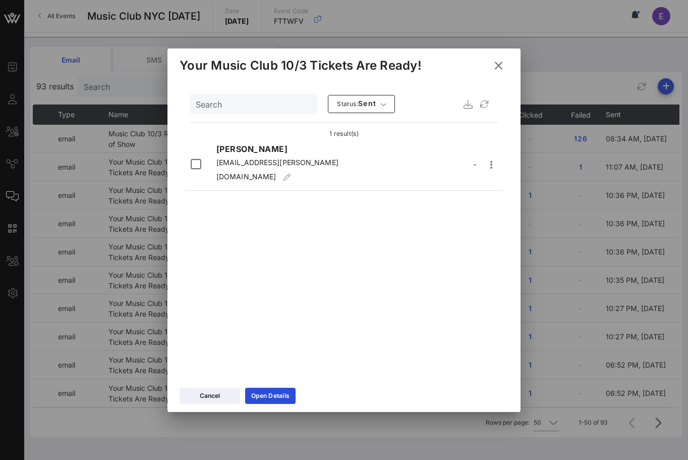
click at [497, 57] on button at bounding box center [499, 66] width 20 height 18
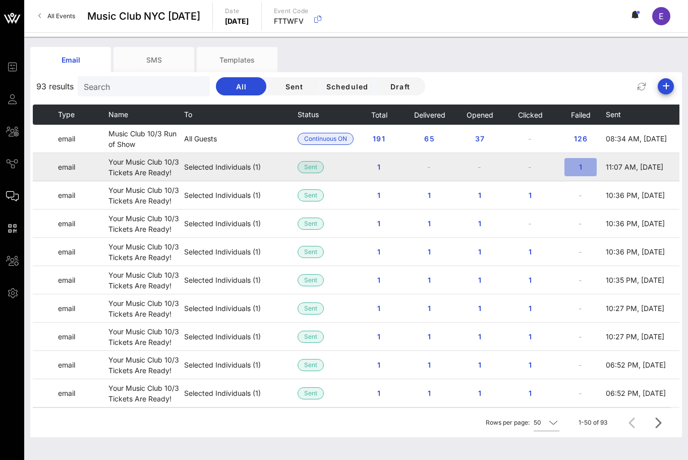
click at [575, 169] on span "1" at bounding box center [581, 166] width 16 height 9
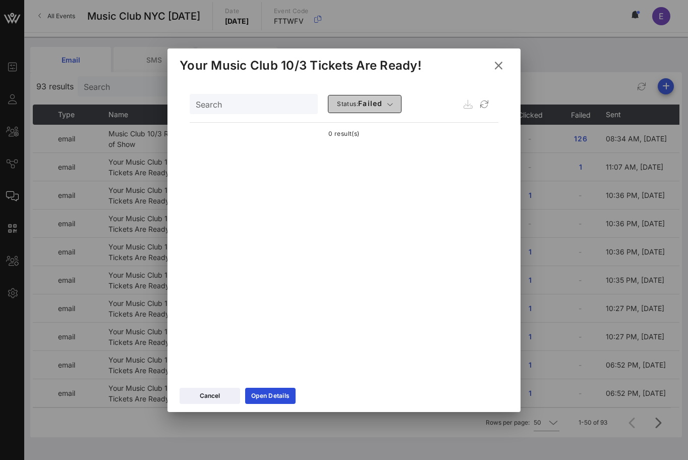
click at [337, 103] on span "Status:" at bounding box center [347, 104] width 21 height 8
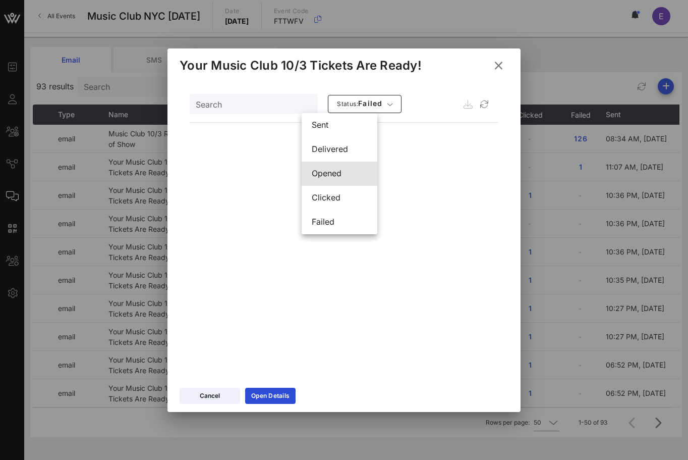
click at [328, 182] on div "opened" at bounding box center [339, 173] width 55 height 22
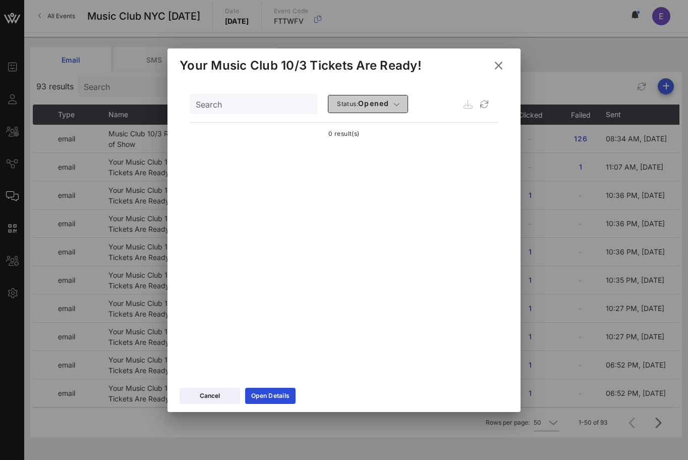
click at [347, 104] on span "Status: opened" at bounding box center [363, 104] width 53 height 10
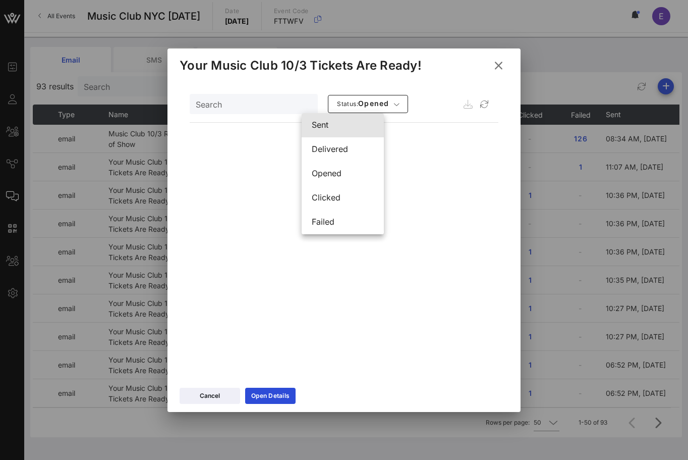
click at [347, 119] on div "sent" at bounding box center [343, 125] width 62 height 22
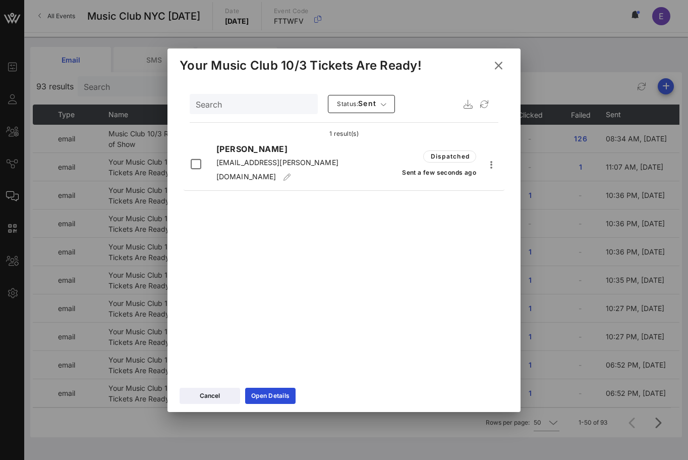
click at [504, 61] on icon at bounding box center [499, 66] width 14 height 12
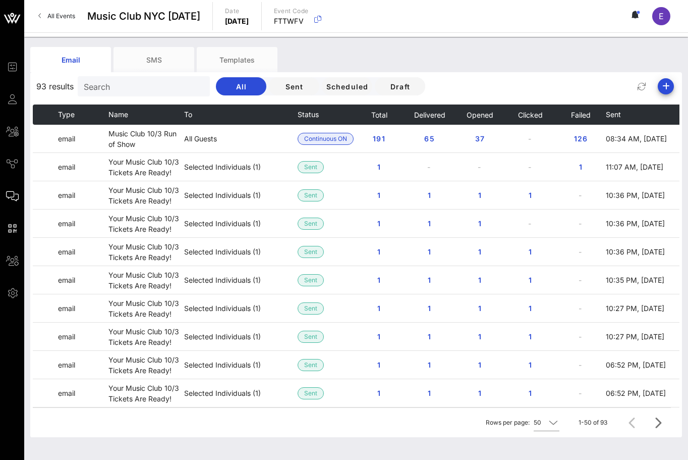
click at [526, 41] on div "Email SMS Templates 93 results Search All Sent Scheduled Draft Type Name To Sta…" at bounding box center [356, 258] width 664 height 442
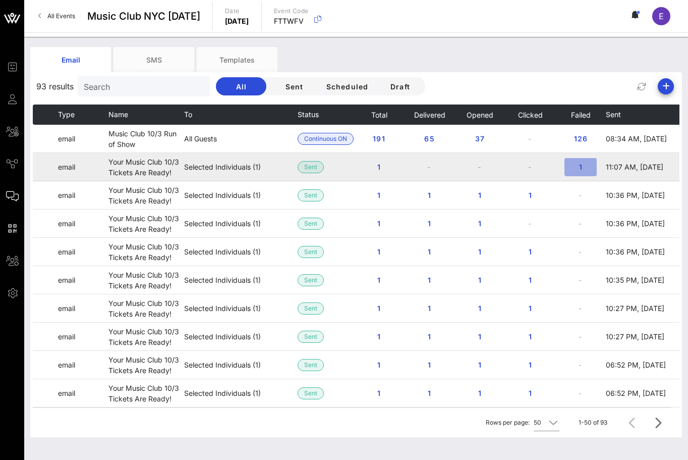
click at [581, 164] on span "1" at bounding box center [581, 166] width 16 height 9
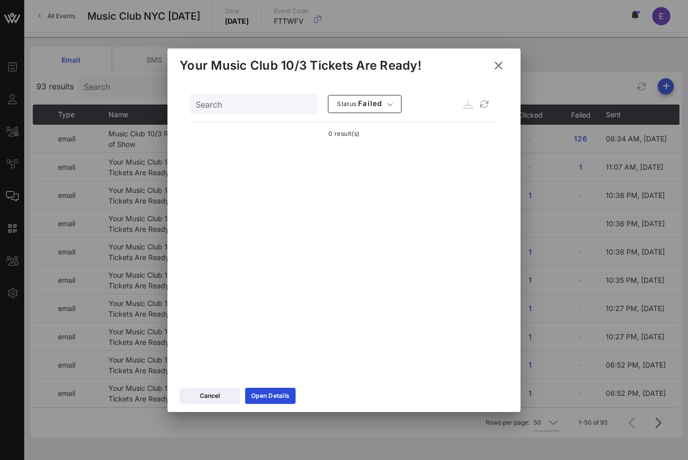
click at [497, 65] on icon at bounding box center [499, 66] width 14 height 12
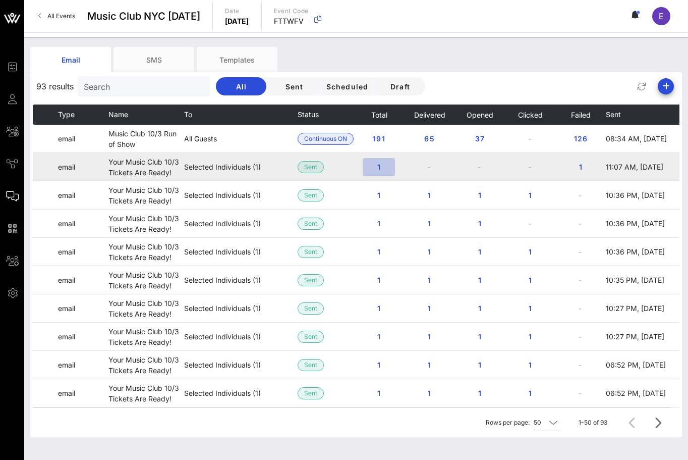
click at [376, 164] on span "1" at bounding box center [379, 166] width 16 height 9
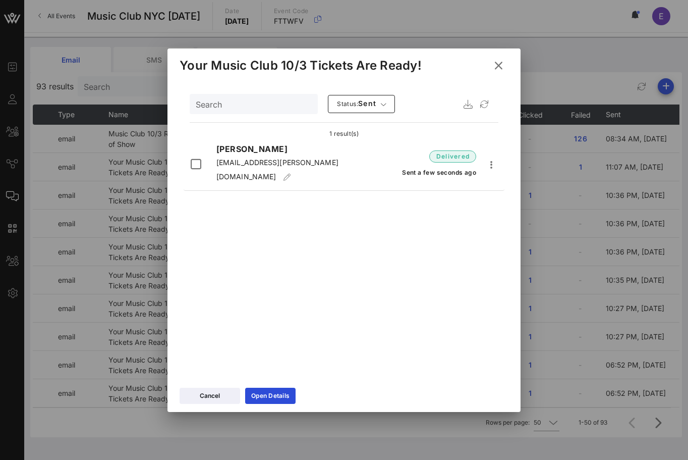
click at [502, 63] on icon at bounding box center [499, 66] width 14 height 12
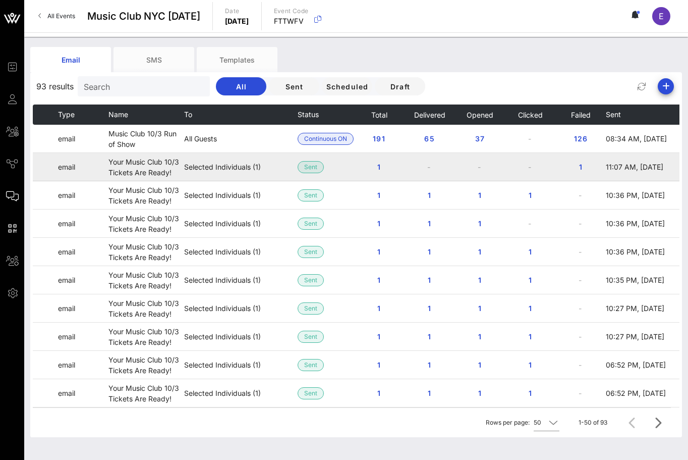
click at [431, 165] on td "-" at bounding box center [429, 167] width 50 height 28
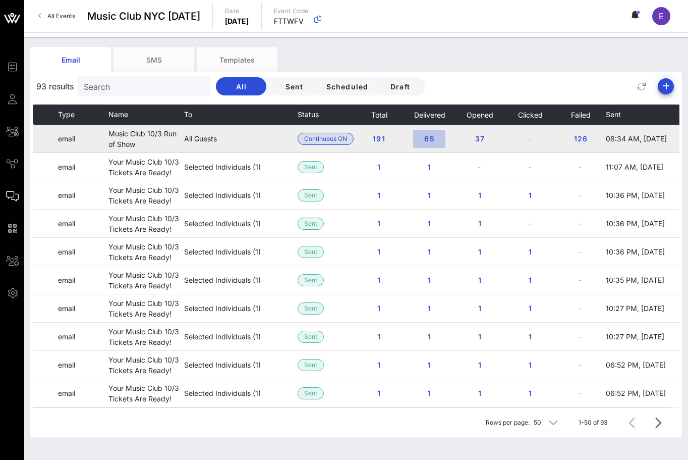
click at [424, 137] on span "65" at bounding box center [429, 138] width 16 height 9
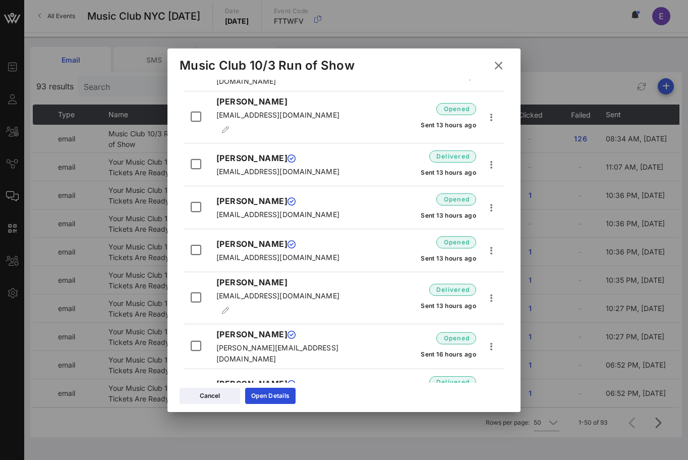
scroll to position [93, 0]
click at [496, 68] on icon at bounding box center [499, 66] width 14 height 12
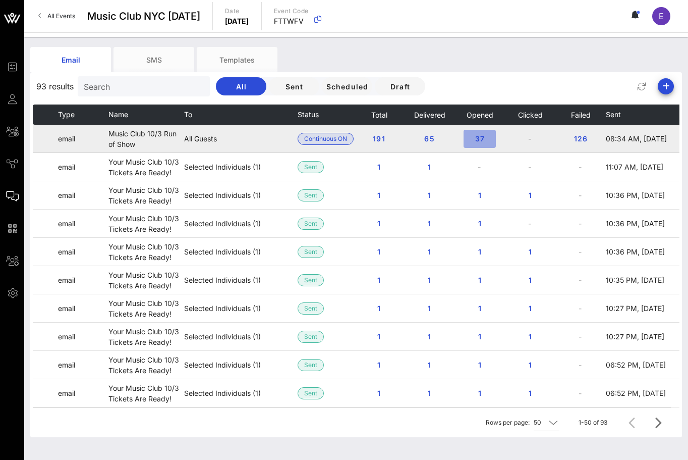
click at [486, 135] on span "37" at bounding box center [480, 138] width 16 height 9
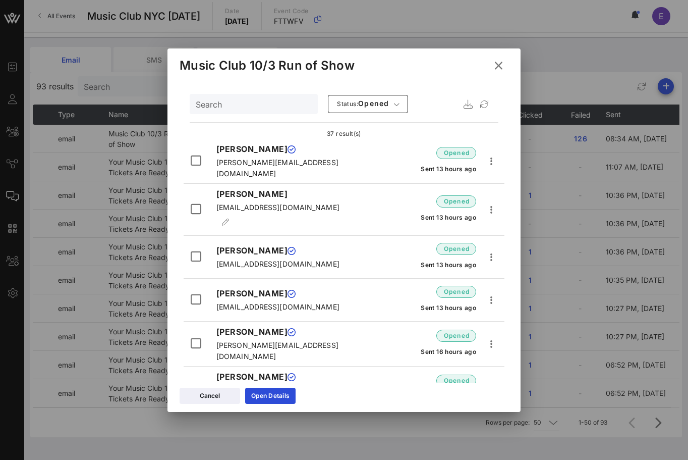
click at [500, 63] on icon at bounding box center [499, 66] width 14 height 12
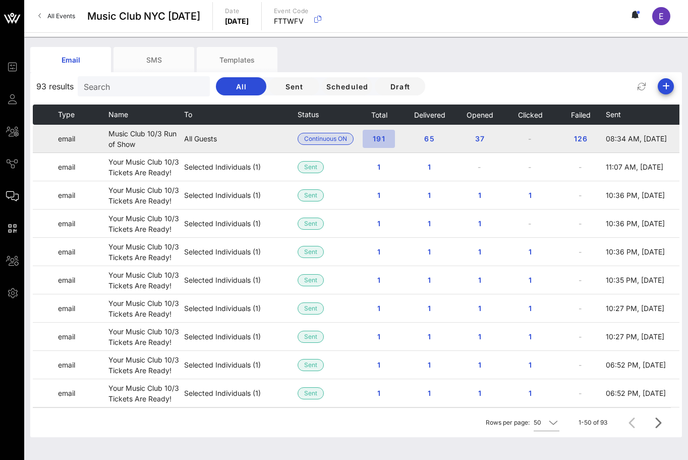
click at [383, 133] on button "191" at bounding box center [379, 139] width 32 height 18
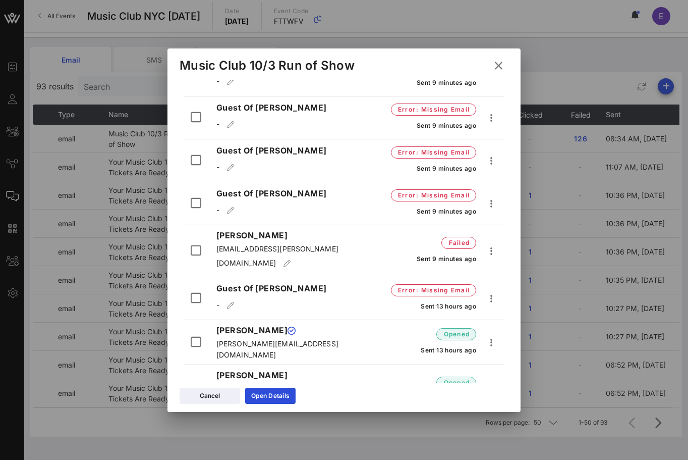
scroll to position [326, 0]
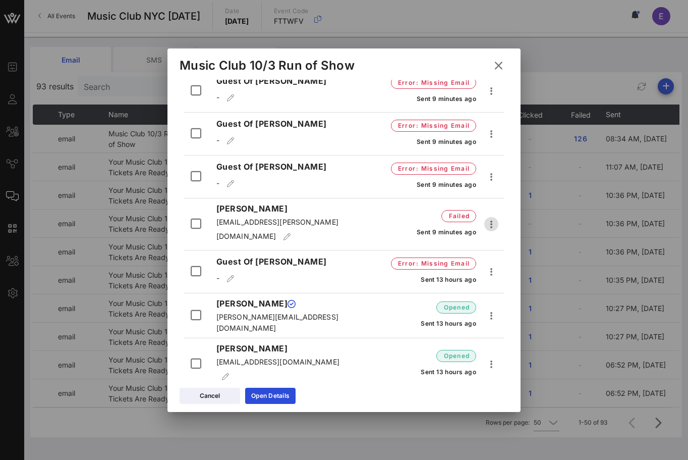
click at [491, 218] on icon "button" at bounding box center [491, 224] width 12 height 12
click at [497, 237] on div "Resend" at bounding box center [513, 239] width 38 height 10
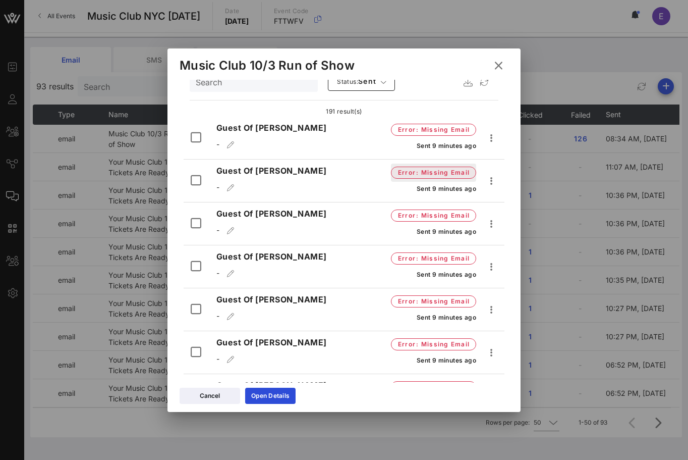
scroll to position [0, 0]
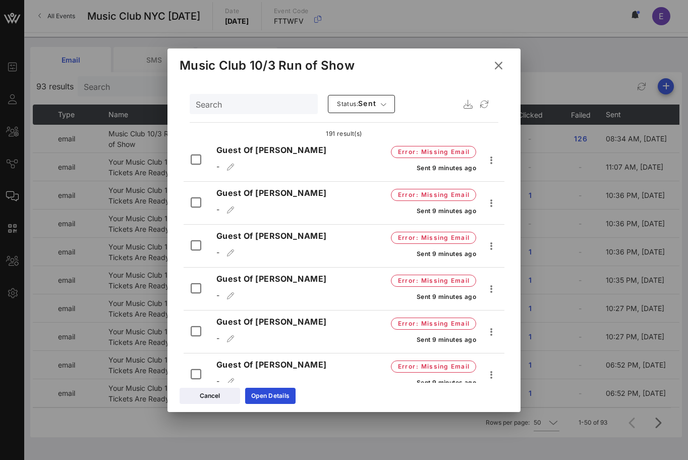
click at [498, 62] on icon at bounding box center [499, 66] width 14 height 12
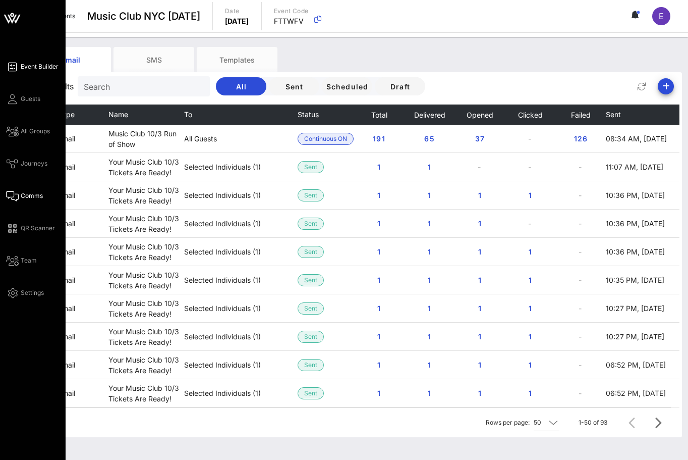
click at [15, 68] on icon at bounding box center [12, 67] width 13 height 2
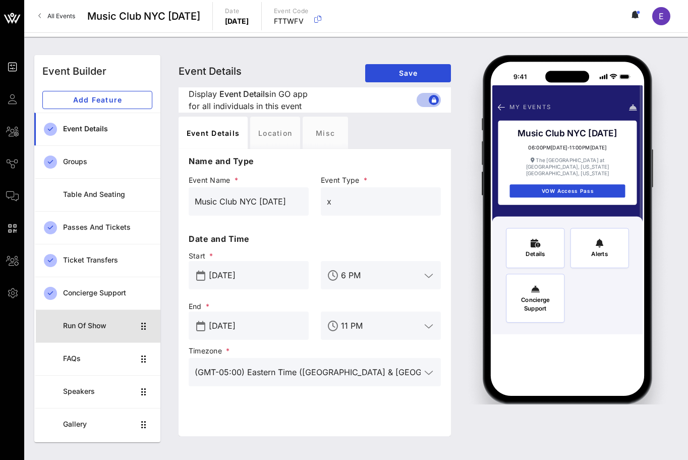
click at [107, 323] on div "Run of Show" at bounding box center [98, 325] width 71 height 9
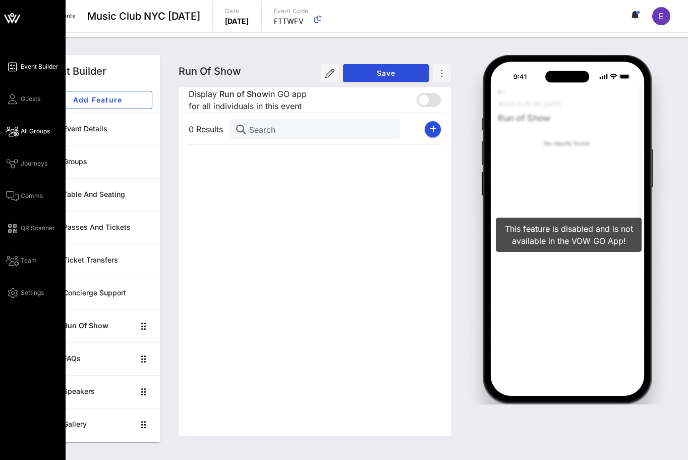
click at [35, 127] on span "All Groups" at bounding box center [35, 131] width 29 height 9
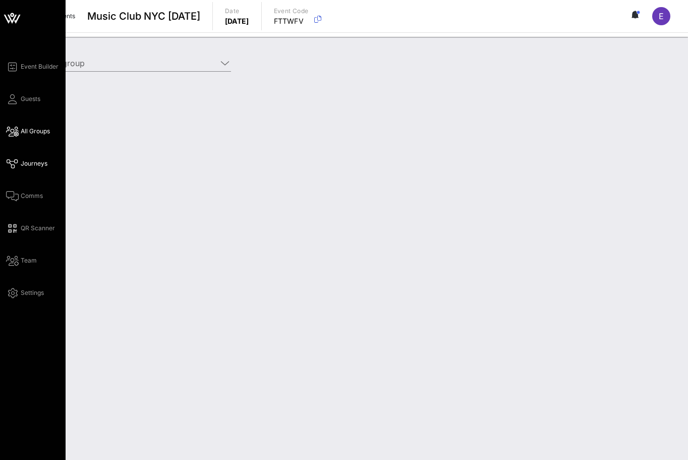
click at [28, 164] on span "Journeys" at bounding box center [34, 163] width 27 height 9
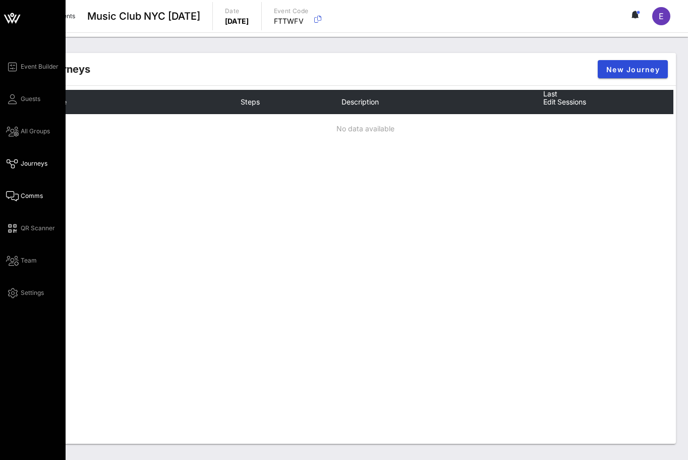
click at [25, 194] on span "Comms" at bounding box center [32, 195] width 22 height 9
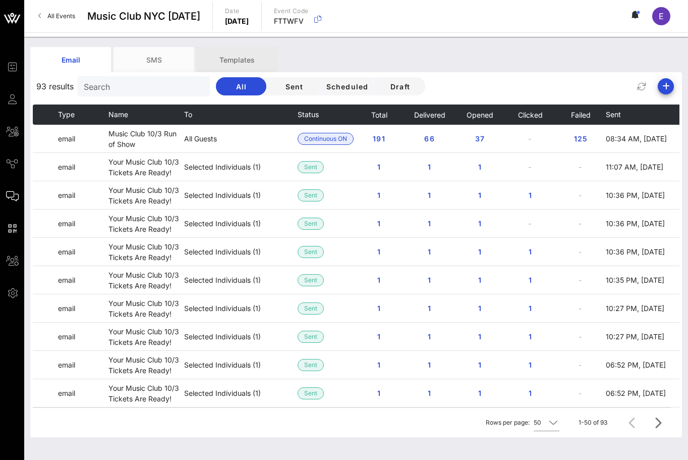
click at [210, 57] on div "Templates" at bounding box center [237, 59] width 81 height 25
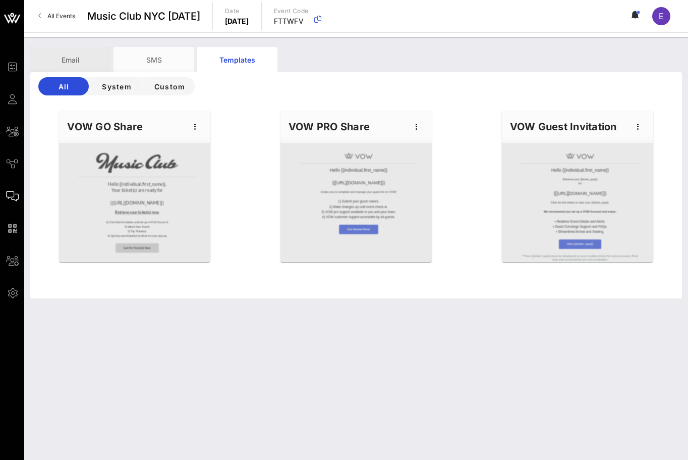
click at [97, 58] on div "Email" at bounding box center [70, 59] width 81 height 25
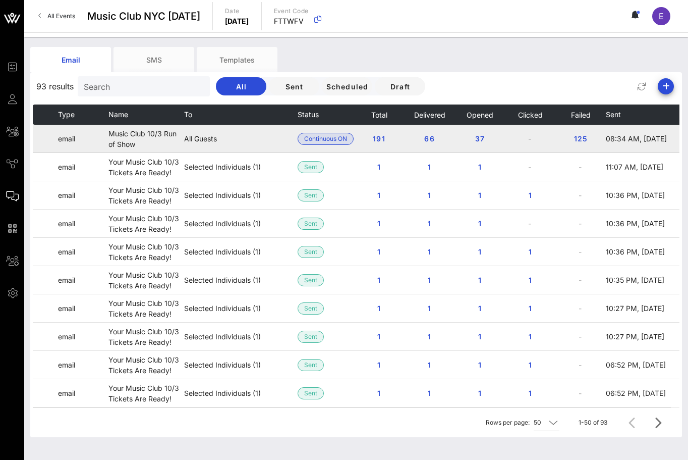
click at [664, 136] on span "08:34 AM, [DATE]" at bounding box center [636, 138] width 61 height 9
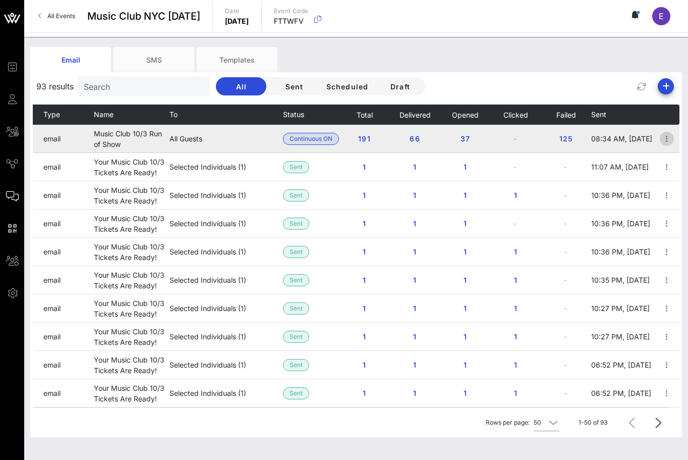
click at [668, 134] on icon "button" at bounding box center [667, 139] width 12 height 12
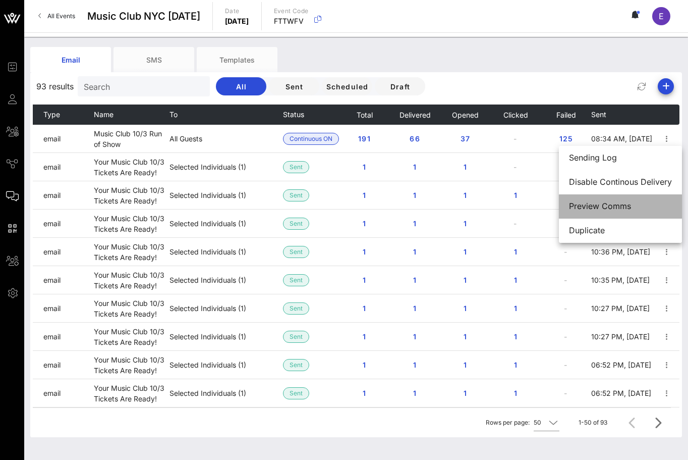
click at [642, 201] on div "Preview Comms" at bounding box center [620, 206] width 103 height 10
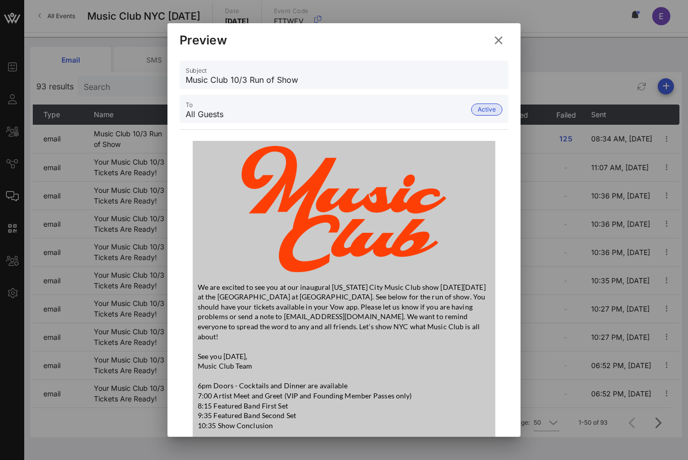
scroll to position [98, 0]
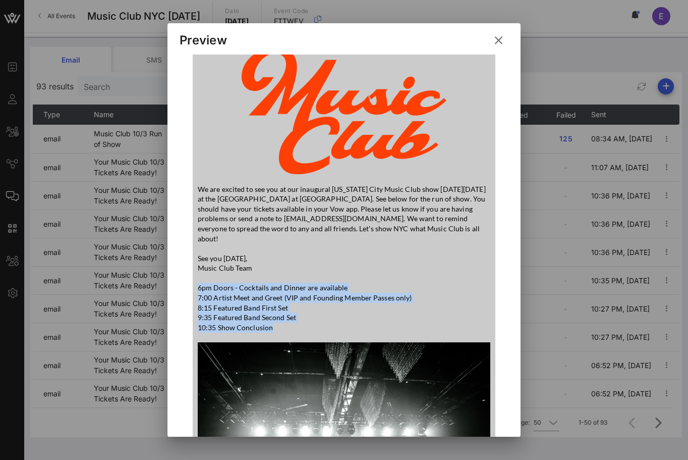
drag, startPoint x: 290, startPoint y: 313, endPoint x: 198, endPoint y: 280, distance: 98.3
click at [198, 280] on p "See you [DATE], Music Club Team 6pm Doors - Cocktails and Dinner are available …" at bounding box center [344, 292] width 293 height 79
copy p "6pm Doors - Cocktails and Dinner are available 7:00 Artist Meet and Greet (VIP …"
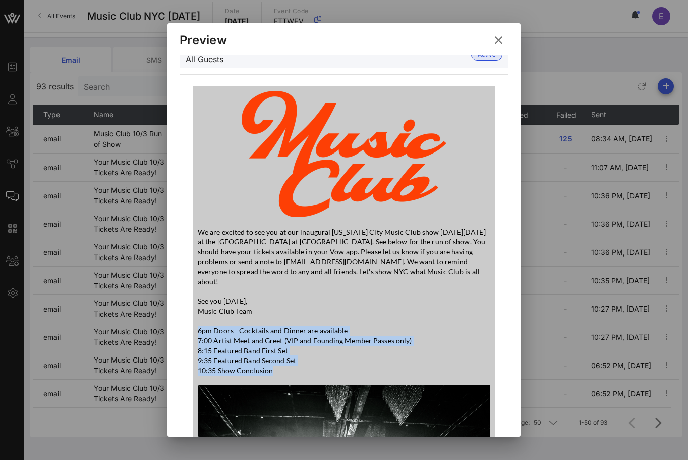
scroll to position [39, 0]
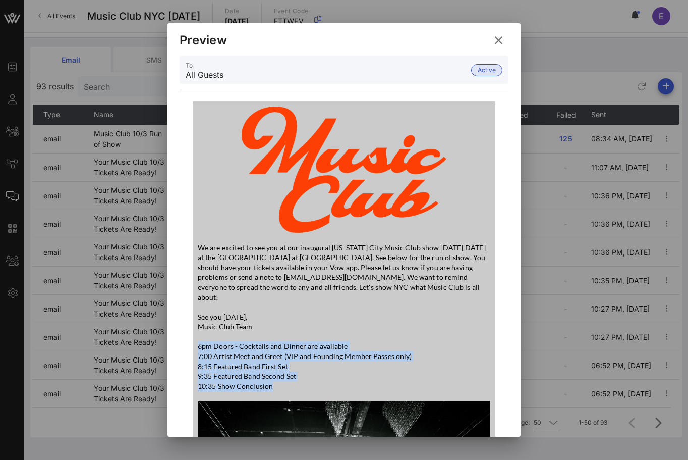
copy p "6pm Doors - Cocktails and Dinner are available 7:00 Artist Meet and Greet (VIP …"
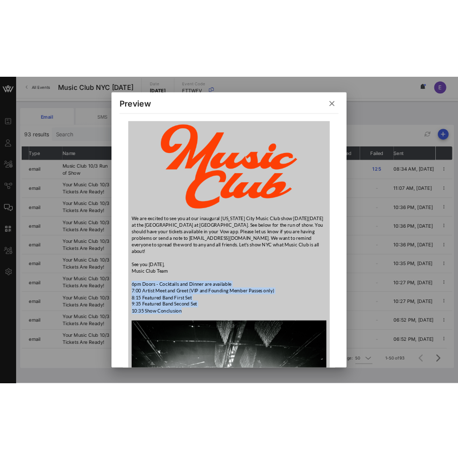
scroll to position [75, 0]
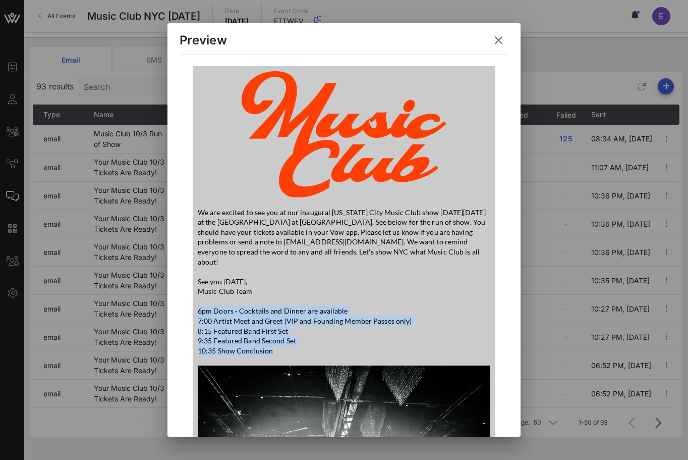
click at [504, 35] on button at bounding box center [499, 40] width 20 height 18
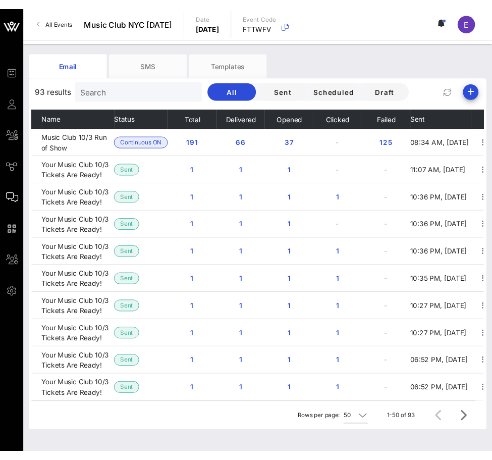
scroll to position [0, 0]
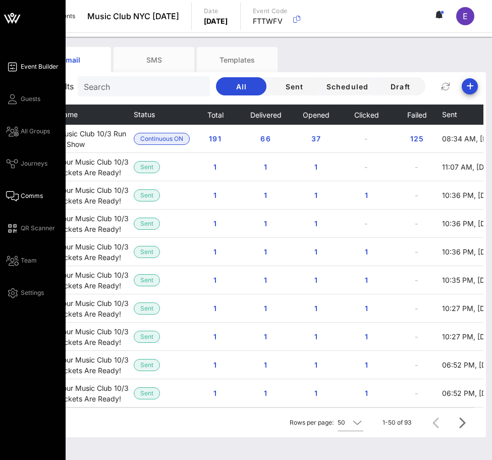
click at [17, 70] on link "Event Builder" at bounding box center [32, 67] width 52 height 12
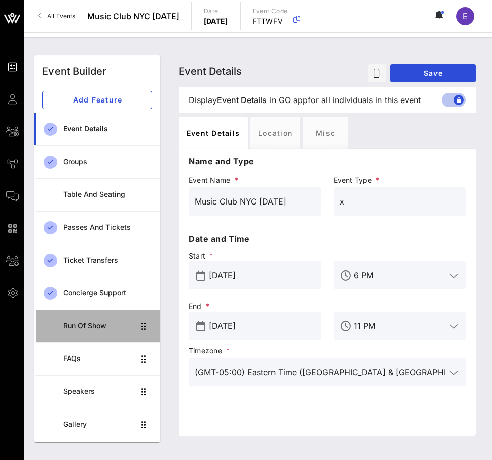
click at [101, 314] on link "Run of Show" at bounding box center [97, 325] width 126 height 33
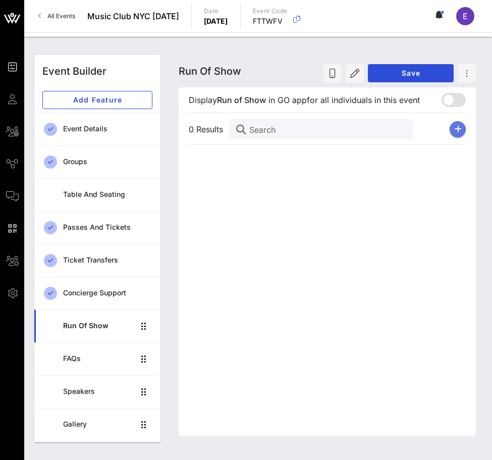
click at [463, 127] on button "button" at bounding box center [458, 129] width 16 height 16
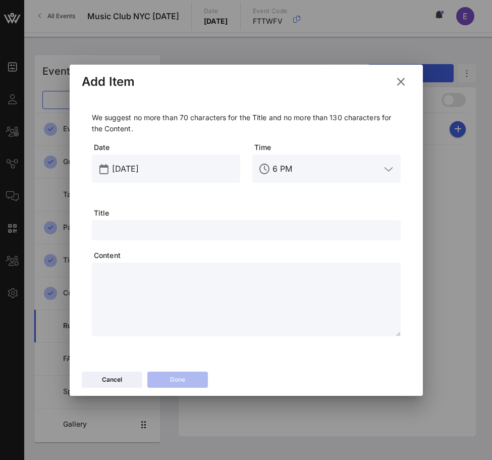
click at [190, 236] on div at bounding box center [246, 230] width 297 height 20
type input "Doors"
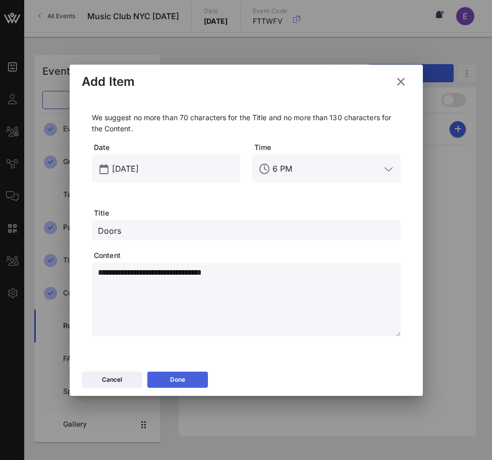
type textarea "**********"
click at [175, 375] on button "Done" at bounding box center [177, 379] width 61 height 16
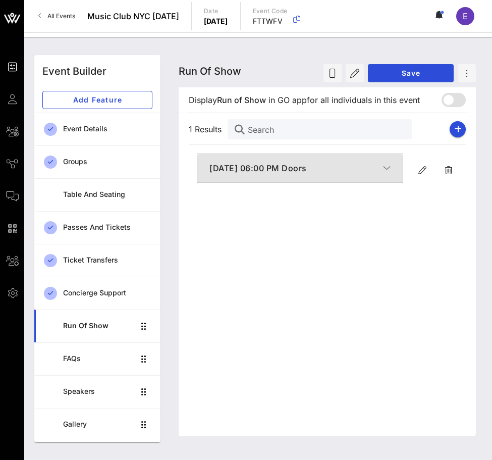
click at [317, 158] on button "[DATE] 06:00 PM Doors" at bounding box center [299, 168] width 205 height 28
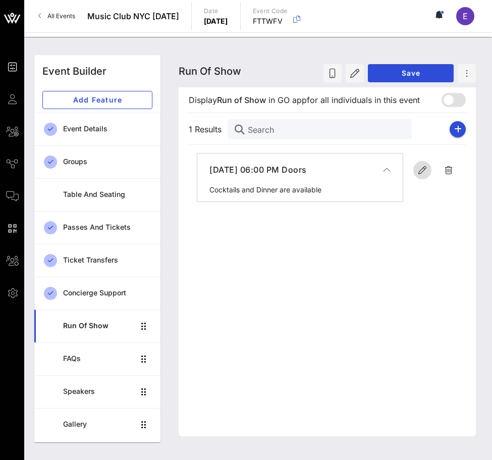
click at [425, 166] on icon "button" at bounding box center [422, 170] width 12 height 12
type input "[DATE]"
type input "6 PM"
type input "Doors"
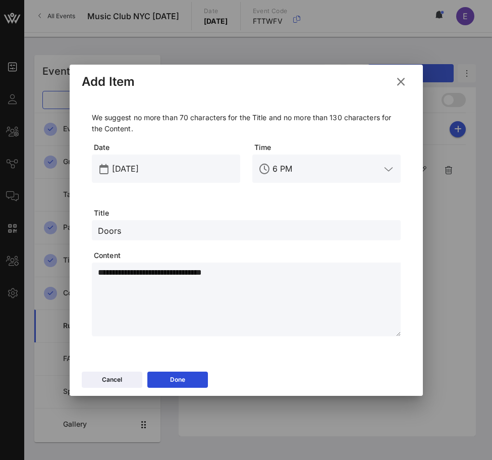
click at [154, 272] on textarea "**********" at bounding box center [249, 300] width 303 height 71
type textarea "**********"
click at [168, 373] on button "Done" at bounding box center [177, 379] width 61 height 16
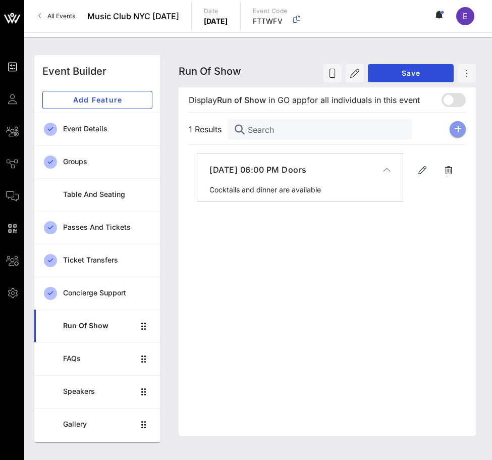
click at [457, 131] on icon "button" at bounding box center [458, 129] width 8 height 8
type input "[DATE]"
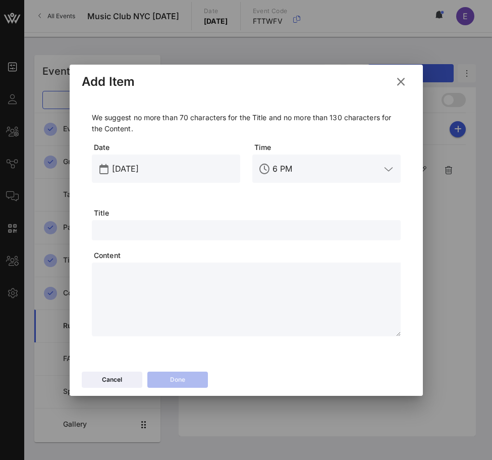
click at [265, 164] on icon at bounding box center [264, 169] width 10 height 10
click at [290, 224] on div "7 PM" at bounding box center [326, 223] width 132 height 10
type input "7 PM"
click at [261, 221] on div at bounding box center [246, 230] width 297 height 20
type input "Artist Meet and Greet"
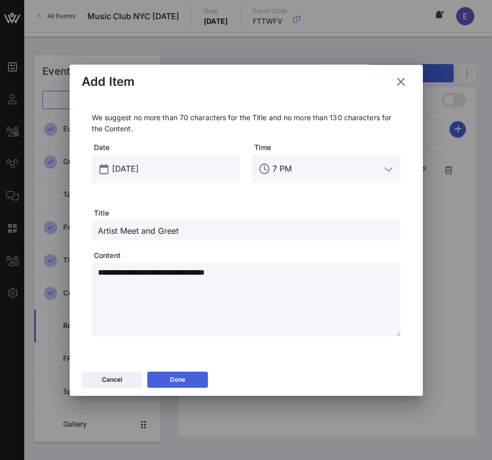
type textarea "**********"
click at [190, 385] on button "Done" at bounding box center [177, 379] width 61 height 16
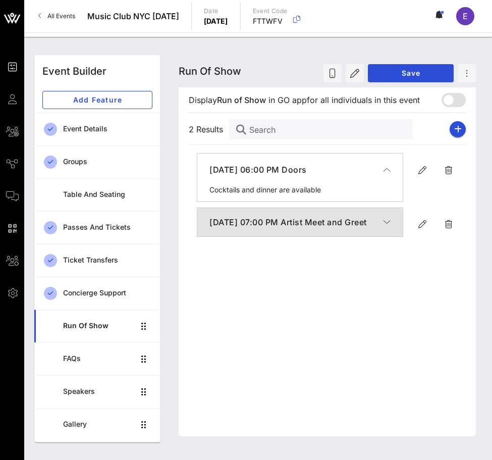
click at [385, 227] on icon "button" at bounding box center [387, 222] width 8 height 10
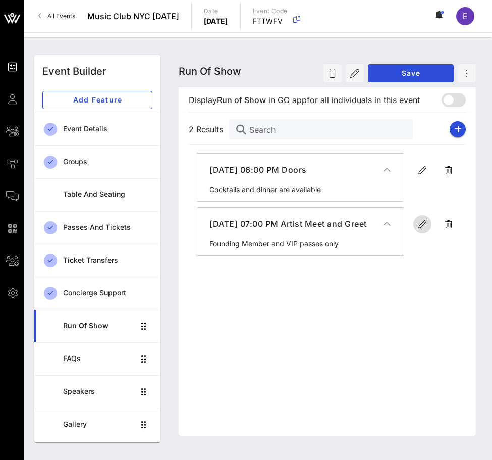
click at [424, 219] on icon "button" at bounding box center [422, 224] width 12 height 12
type input "[DATE]"
type input "7 PM"
type input "Artist Meet and Greet"
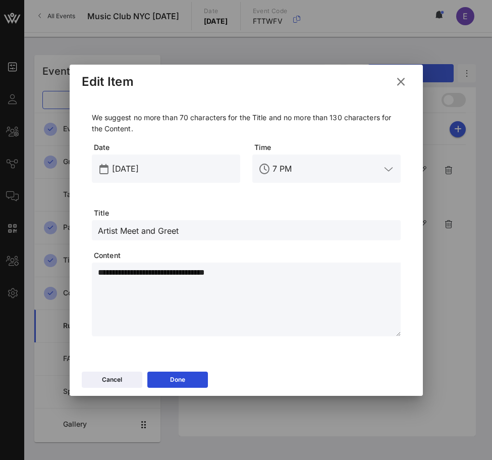
click at [245, 276] on textarea "**********" at bounding box center [249, 300] width 303 height 71
type textarea "**********"
click at [183, 374] on div "Done" at bounding box center [177, 379] width 15 height 10
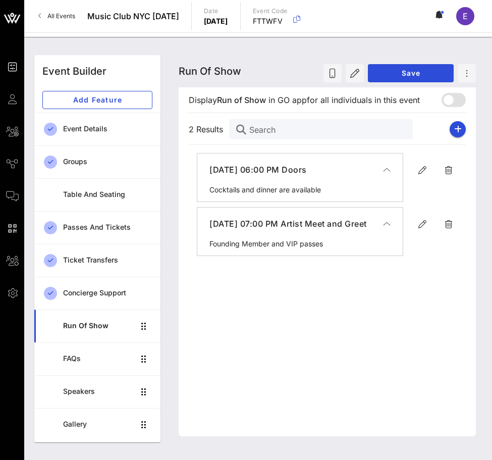
click at [391, 225] on button "[DATE] 07:00 PM Artist Meet and Greet" at bounding box center [299, 223] width 205 height 32
click at [459, 130] on icon "button" at bounding box center [458, 129] width 8 height 8
type input "[DATE]"
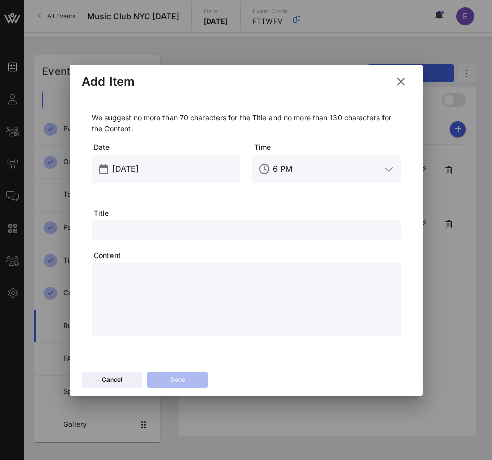
click at [267, 245] on div "We suggest no more than 70 characters for the Title and no more than 130 charac…" at bounding box center [246, 224] width 309 height 224
click at [265, 236] on input "text" at bounding box center [246, 230] width 297 height 13
click at [269, 167] on div at bounding box center [264, 169] width 12 height 12
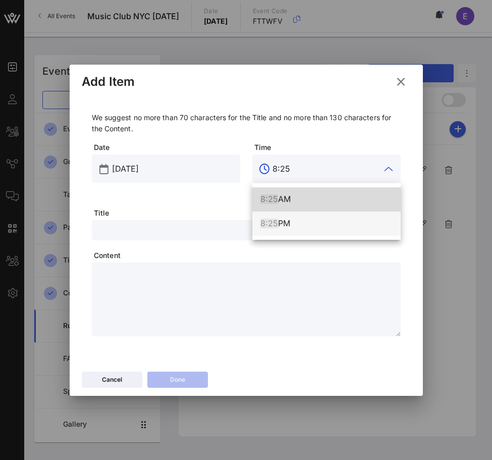
click at [301, 218] on div "8:25 PM" at bounding box center [326, 223] width 132 height 10
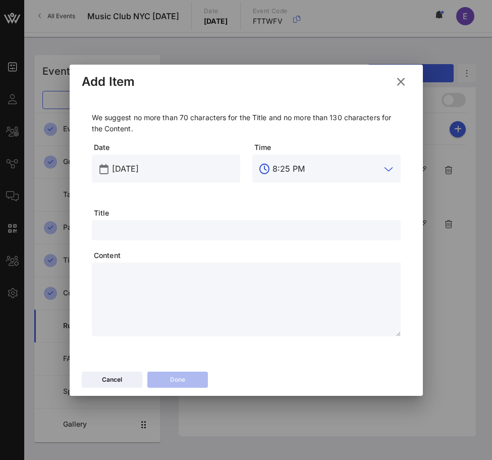
click at [283, 173] on input "8:25 PM" at bounding box center [326, 168] width 108 height 16
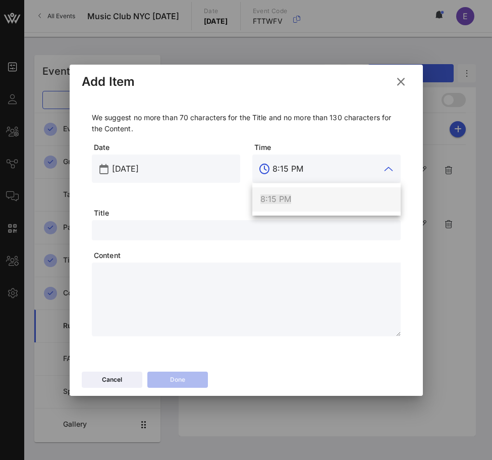
click at [279, 193] on div "8:15 PM" at bounding box center [326, 199] width 132 height 22
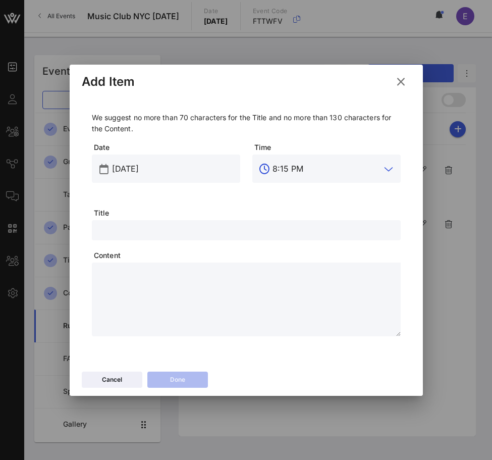
type input "8:15 PM"
click at [243, 225] on input "text" at bounding box center [246, 230] width 297 height 13
type input "Featured Band First Set"
click at [223, 277] on textarea at bounding box center [249, 300] width 303 height 71
type textarea "*"
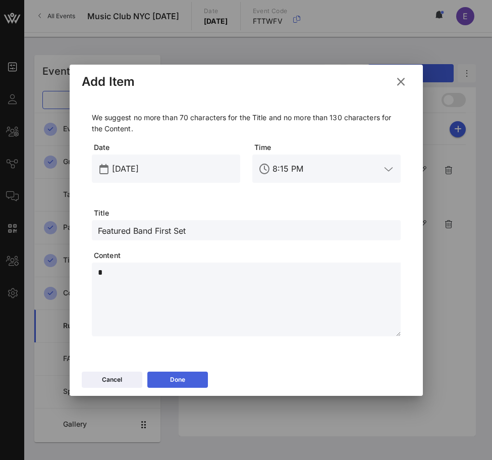
click at [175, 376] on button "Done" at bounding box center [177, 379] width 61 height 16
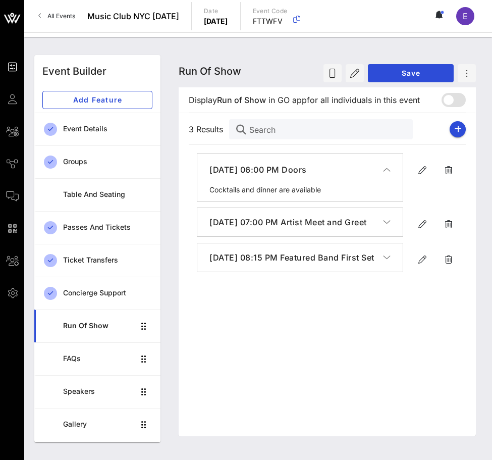
click at [383, 266] on button "[DATE] 08:15 PM Featured Band First Set" at bounding box center [299, 257] width 205 height 28
click at [459, 124] on button "button" at bounding box center [458, 129] width 16 height 16
type input "[DATE]"
type input "6 PM"
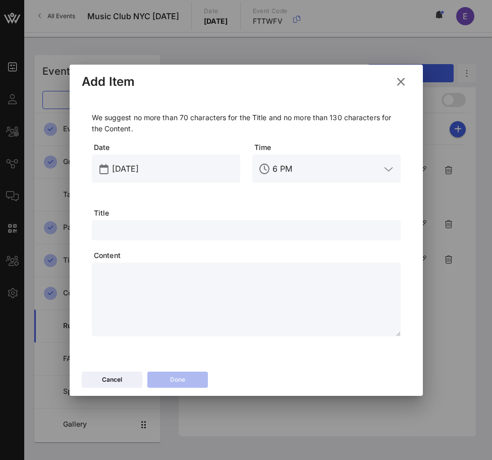
click at [233, 217] on div "We suggest no more than 70 characters for the Title and no more than 130 charac…" at bounding box center [246, 224] width 309 height 224
click at [233, 222] on div at bounding box center [246, 230] width 297 height 20
type input "Featured Band Second Set"
click at [213, 264] on div at bounding box center [249, 299] width 303 height 74
type textarea "*"
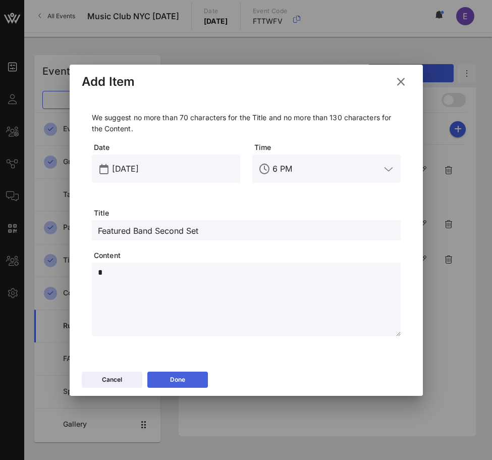
click at [193, 382] on button "Done" at bounding box center [177, 379] width 61 height 16
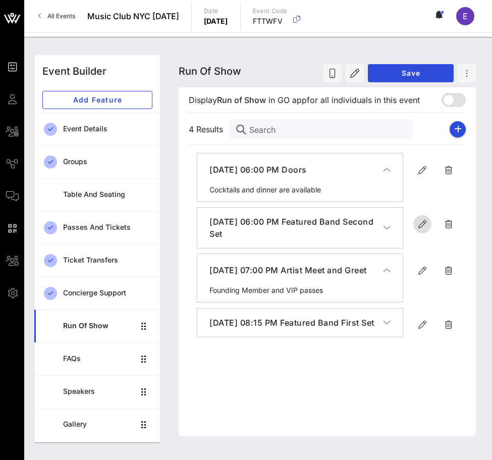
click at [427, 221] on icon "button" at bounding box center [422, 224] width 12 height 12
type input "[DATE]"
type input "6 PM"
type input "Featured Band Second Set"
type textarea "*"
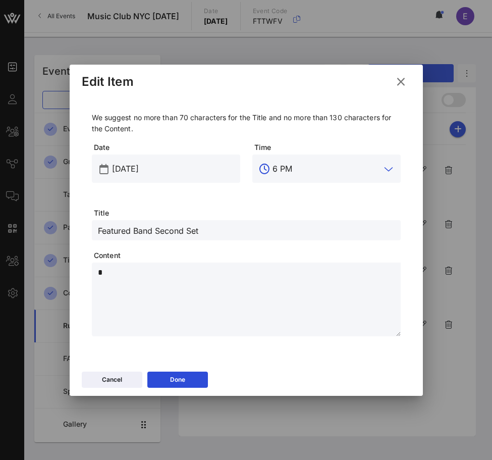
click at [283, 168] on input "6 PM" at bounding box center [326, 168] width 108 height 16
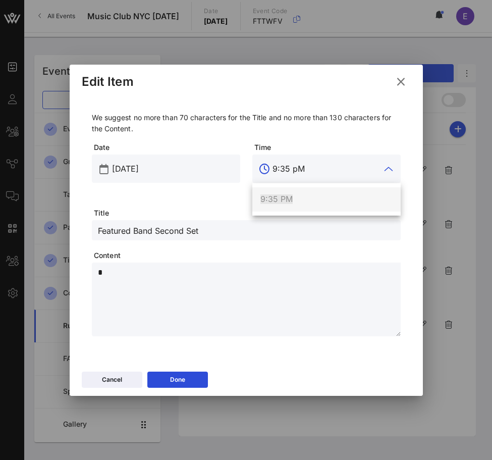
click at [288, 192] on div "9:35 PM" at bounding box center [326, 199] width 132 height 22
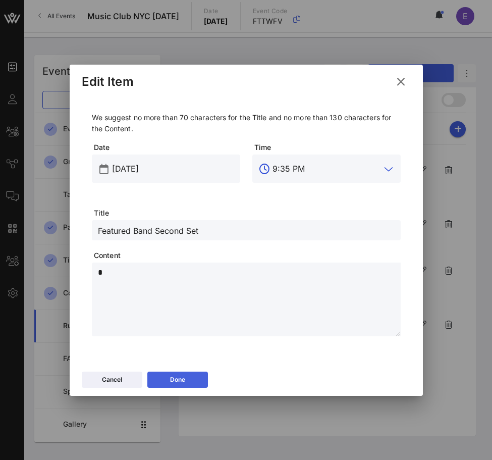
type input "9:35 PM"
click at [196, 379] on button "Done" at bounding box center [177, 379] width 61 height 16
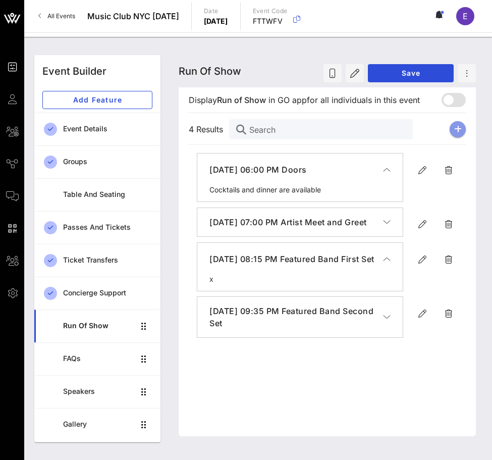
click at [460, 128] on icon "button" at bounding box center [458, 129] width 8 height 8
type input "[DATE]"
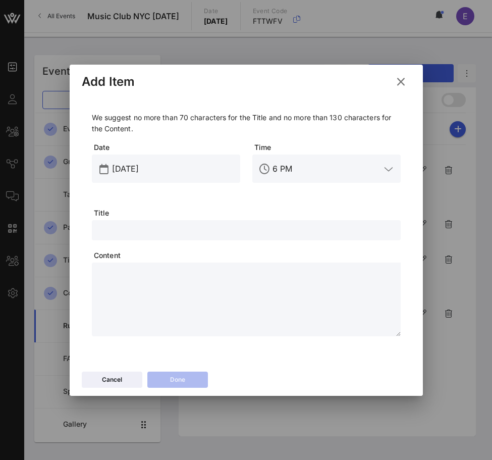
click at [297, 169] on input "6 PM" at bounding box center [326, 168] width 108 height 16
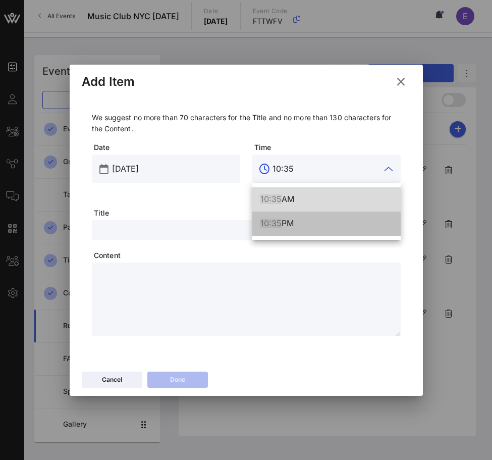
click at [292, 219] on div "10:35 PM" at bounding box center [326, 223] width 132 height 10
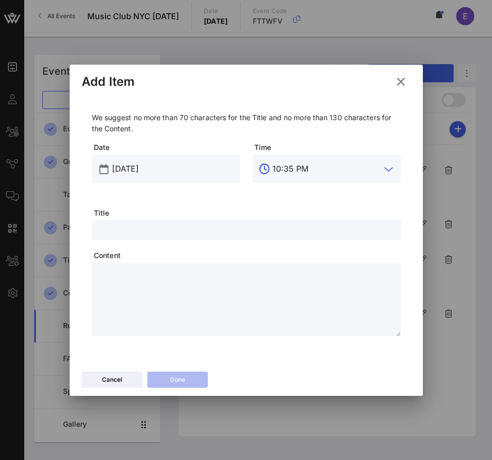
type input "10:35 PM"
click at [263, 235] on input "text" at bounding box center [246, 230] width 297 height 13
type input "Show Conclusion"
click at [234, 268] on textarea at bounding box center [249, 300] width 303 height 71
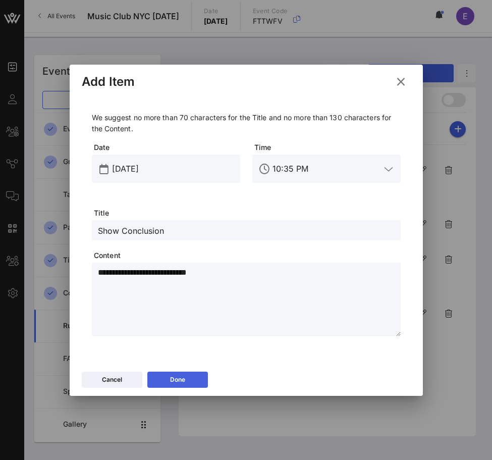
type textarea "**********"
click at [183, 378] on div "Done" at bounding box center [177, 379] width 15 height 10
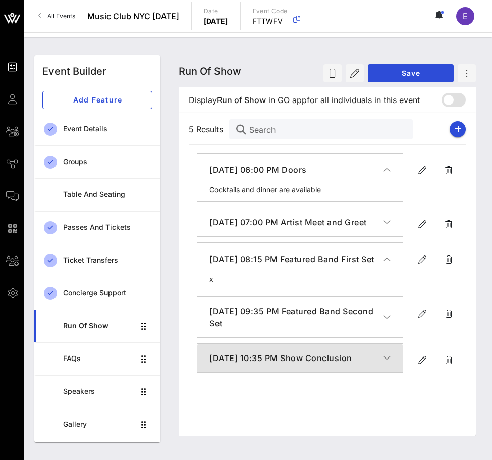
click at [306, 364] on h4 "[DATE] 10:35 PM Show Conclusion" at bounding box center [296, 358] width 174 height 12
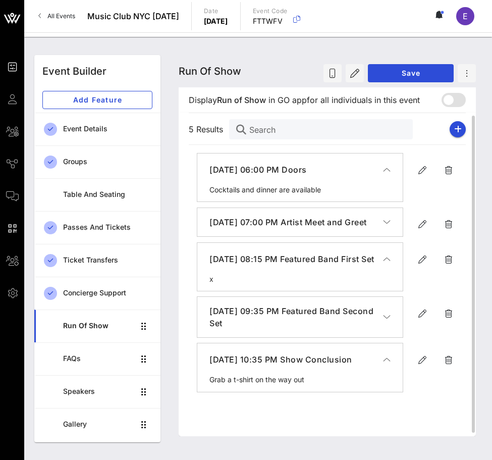
scroll to position [7, 0]
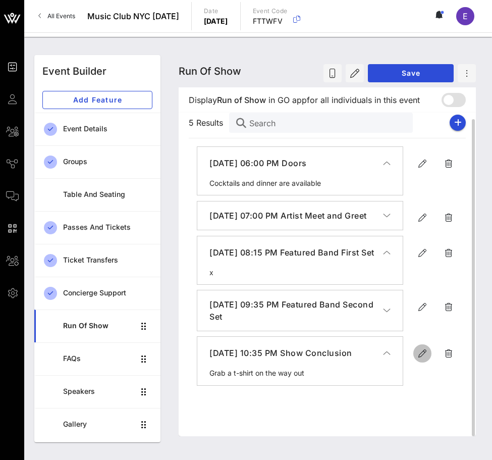
click at [427, 359] on icon "button" at bounding box center [422, 353] width 12 height 12
type input "[DATE]"
type input "10:35 PM"
type input "Show Conclusion"
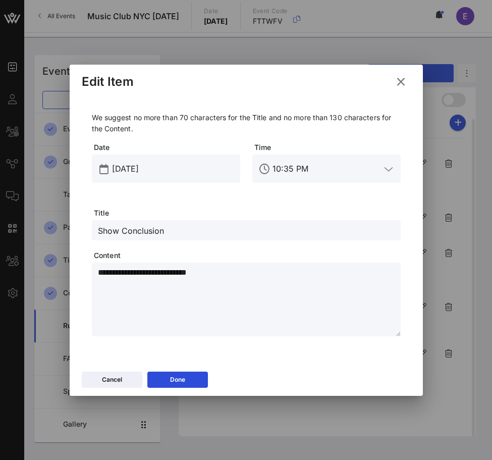
click at [293, 281] on textarea "**********" at bounding box center [249, 300] width 303 height 71
type textarea "**********"
click at [191, 375] on button "Done" at bounding box center [177, 379] width 61 height 16
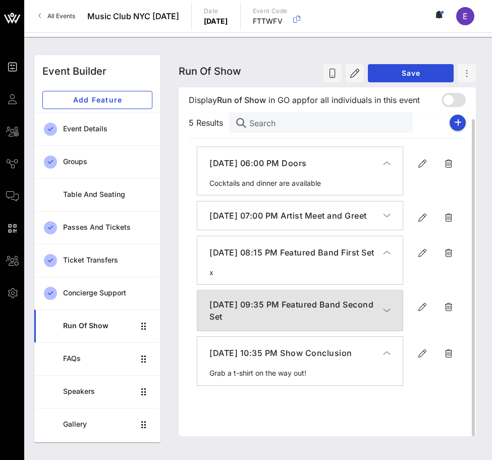
click at [341, 322] on h4 "[DATE] 09:35 PM Featured Band Second Set" at bounding box center [296, 310] width 174 height 24
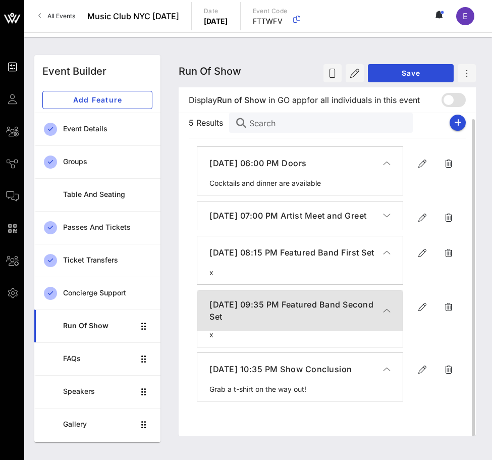
click at [342, 322] on h4 "[DATE] 09:35 PM Featured Band Second Set" at bounding box center [296, 310] width 174 height 24
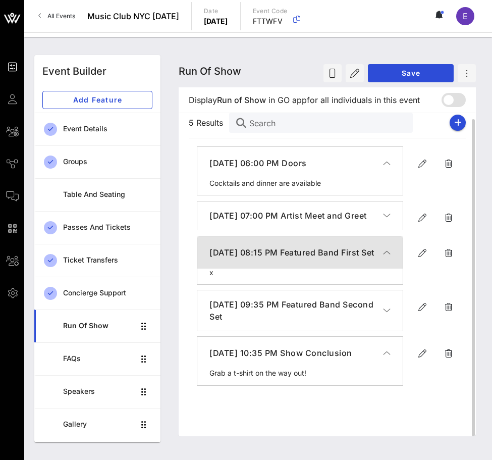
click at [343, 258] on h4 "[DATE] 08:15 PM Featured Band First Set" at bounding box center [296, 252] width 174 height 12
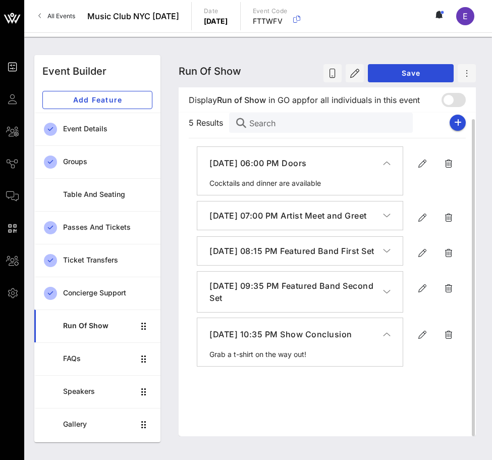
click at [351, 170] on button "[DATE] 06:00 PM Doors" at bounding box center [299, 163] width 205 height 32
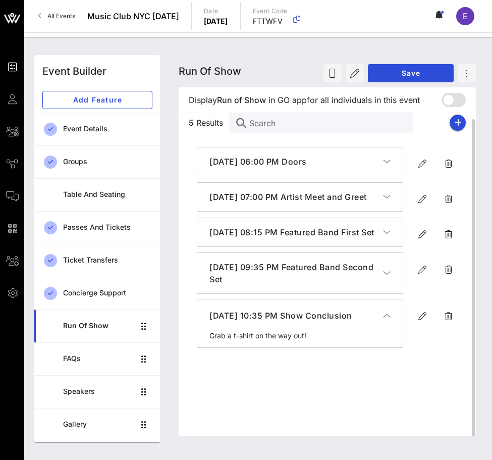
click at [349, 193] on h4 "[DATE] 07:00 PM Artist Meet and Greet" at bounding box center [296, 197] width 174 height 12
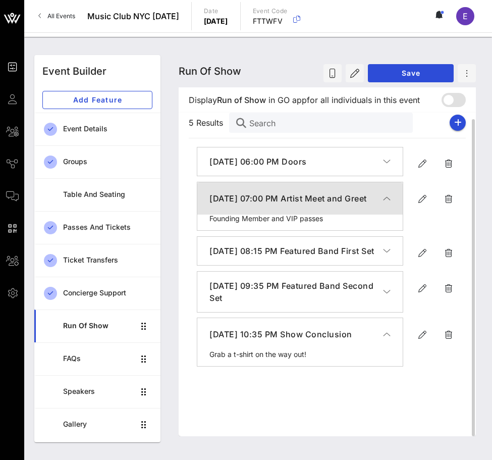
click at [349, 193] on h4 "[DATE] 07:00 PM Artist Meet and Greet" at bounding box center [296, 198] width 174 height 12
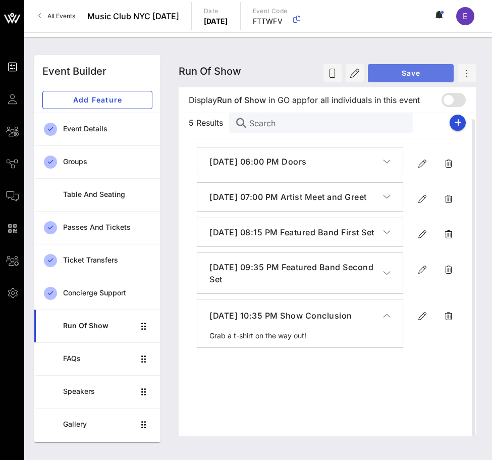
click at [419, 72] on span "Save" at bounding box center [411, 73] width 70 height 9
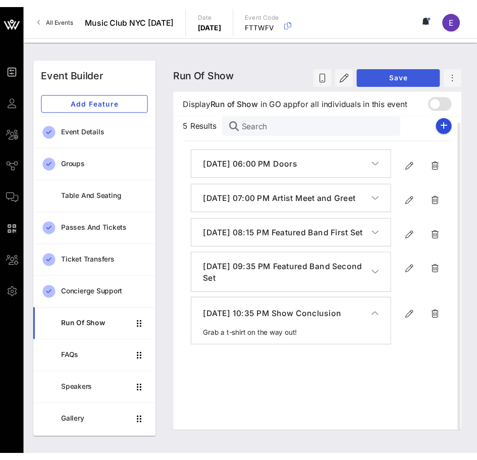
scroll to position [0, 0]
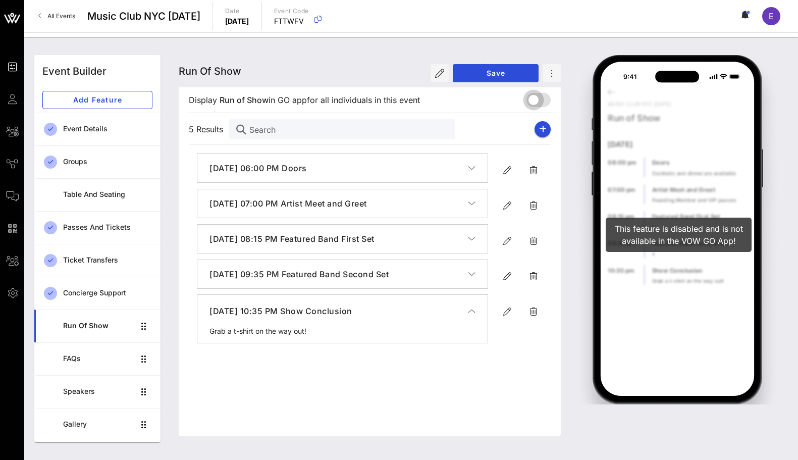
click at [538, 97] on div at bounding box center [533, 99] width 17 height 17
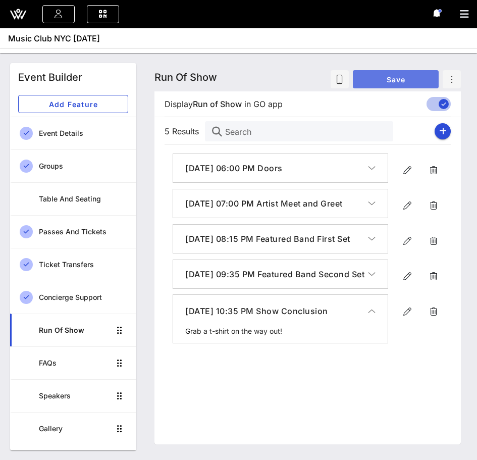
click at [407, 87] on button "Save" at bounding box center [396, 79] width 86 height 18
